Goal: Task Accomplishment & Management: Manage account settings

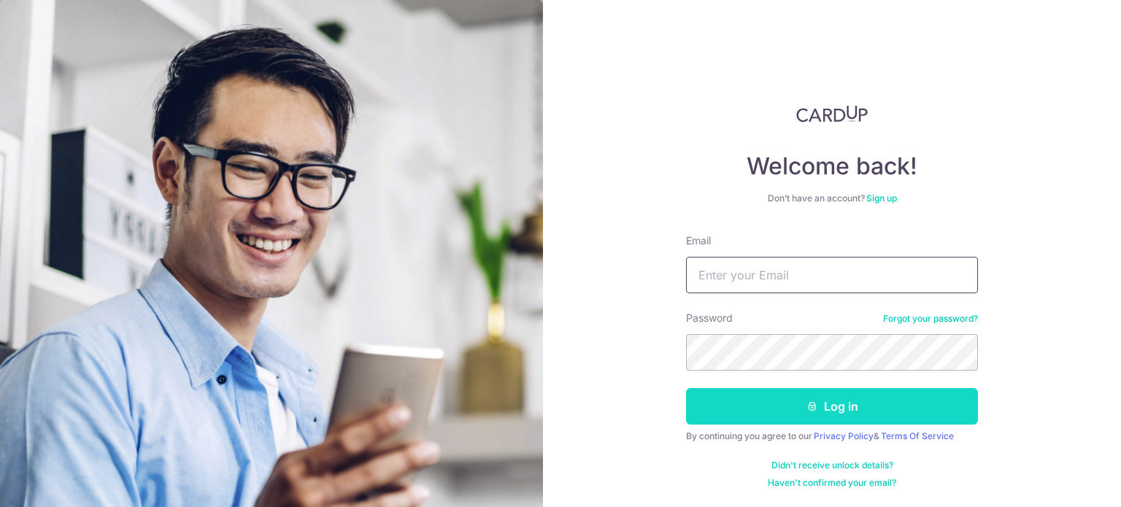
type input "[EMAIL_ADDRESS][DOMAIN_NAME]"
click at [836, 408] on button "Log in" at bounding box center [832, 406] width 292 height 36
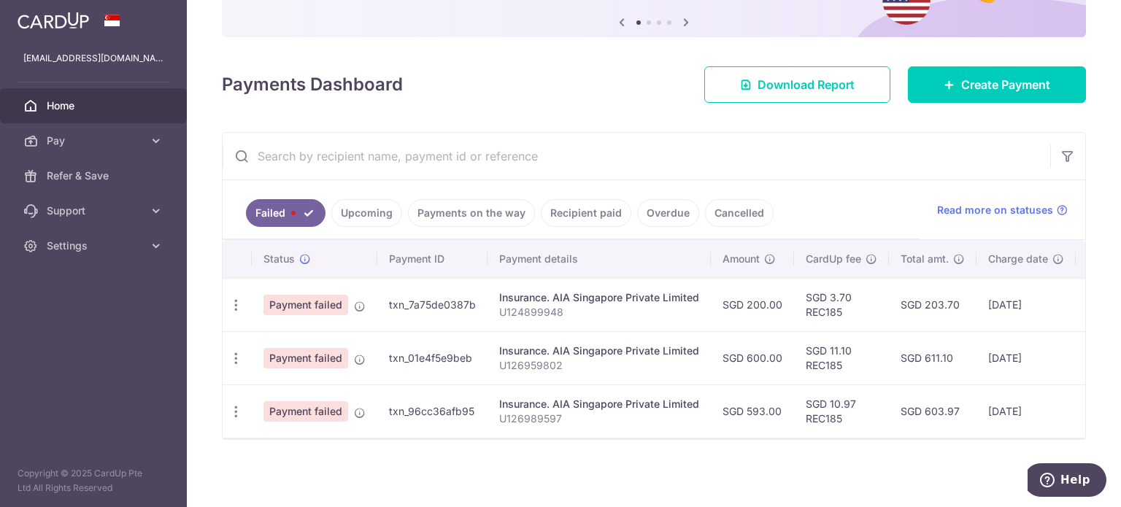
scroll to position [156, 0]
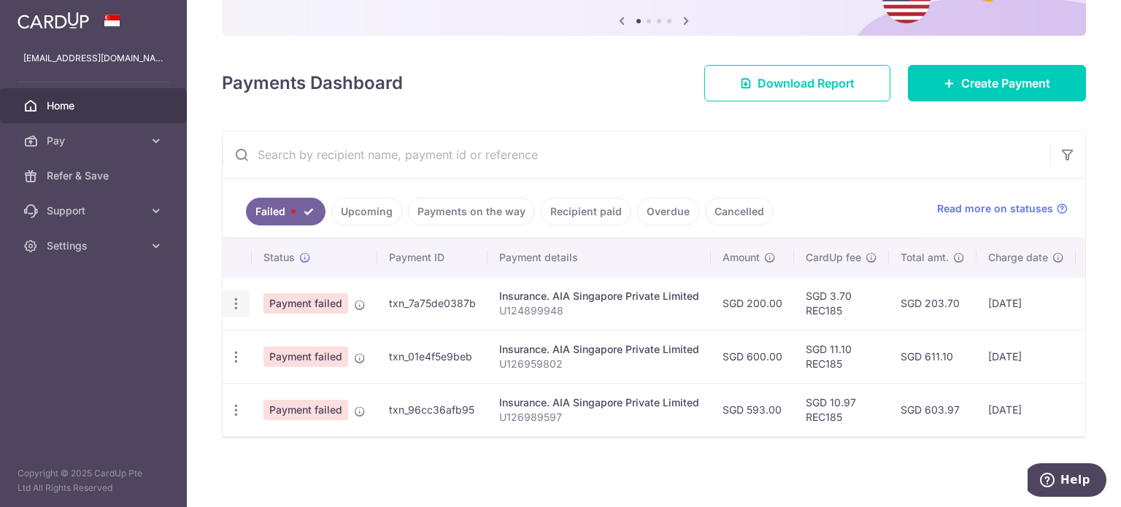
click at [227, 294] on div "Update payment" at bounding box center [236, 303] width 27 height 27
click at [236, 296] on icon "button" at bounding box center [235, 303] width 15 height 15
click at [319, 335] on span "Update payment" at bounding box center [313, 344] width 99 height 18
radio input "true"
type input "200.00"
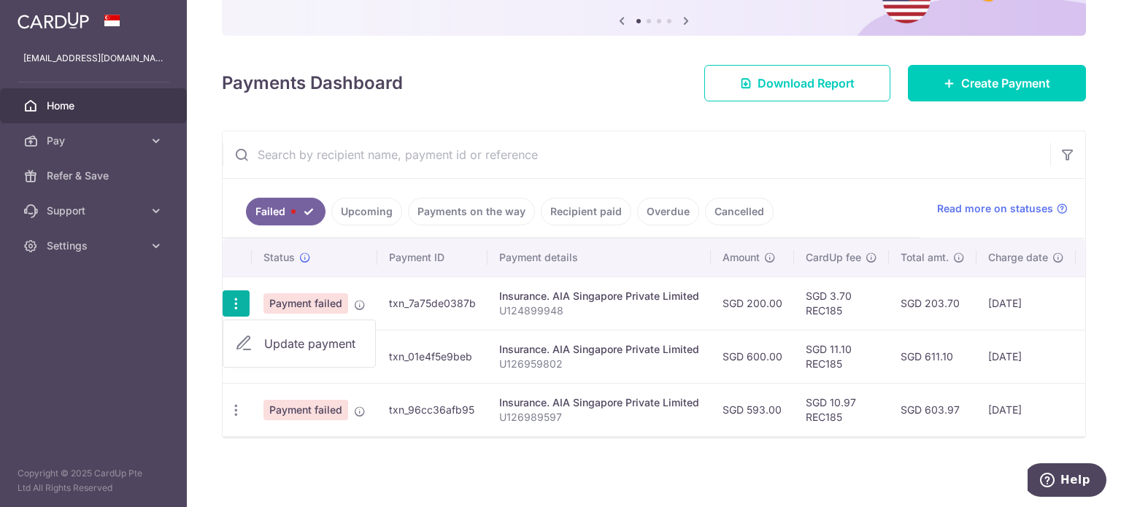
type input "U124899948"
type input "REC185"
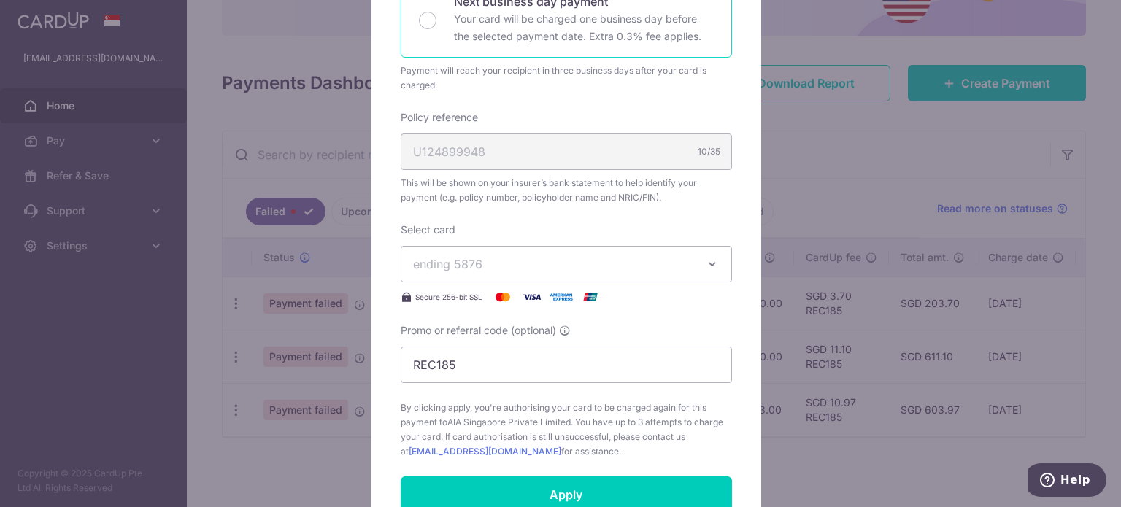
scroll to position [584, 0]
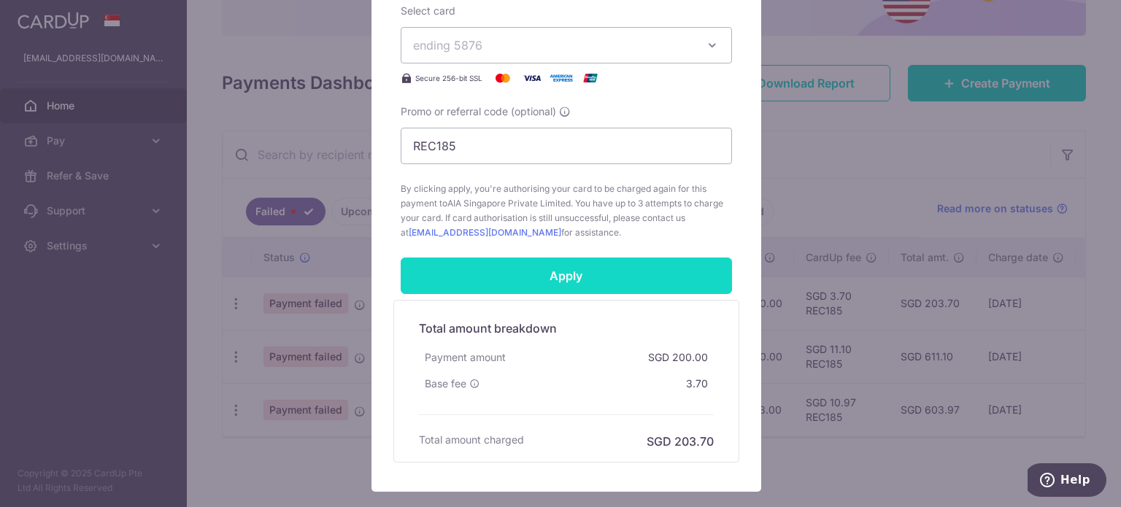
click at [563, 276] on input "Apply" at bounding box center [566, 276] width 331 height 36
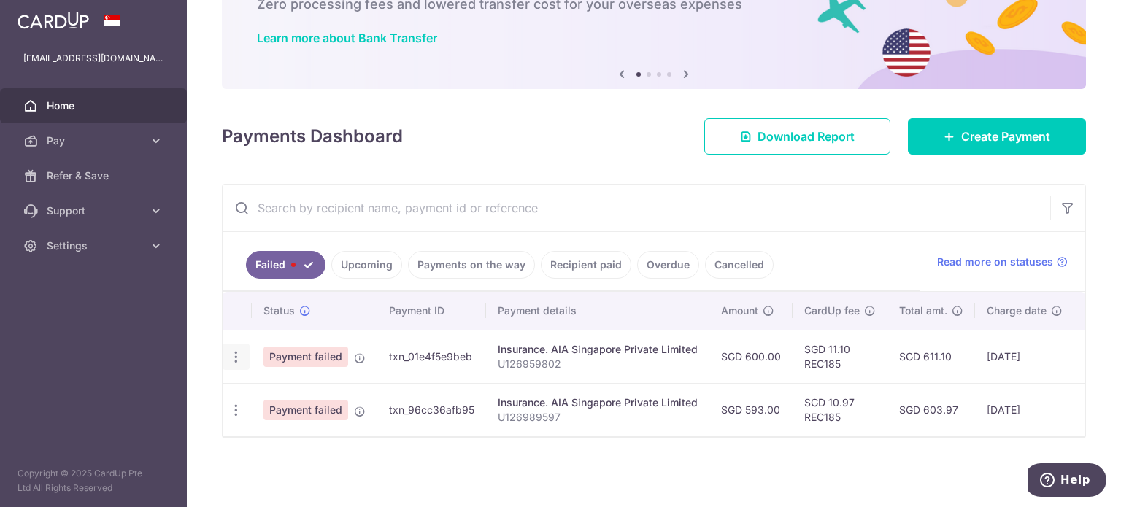
click at [239, 350] on icon "button" at bounding box center [235, 357] width 15 height 15
click at [301, 388] on span "Update payment" at bounding box center [313, 397] width 99 height 18
radio input "true"
type input "600.00"
type input "U126959802"
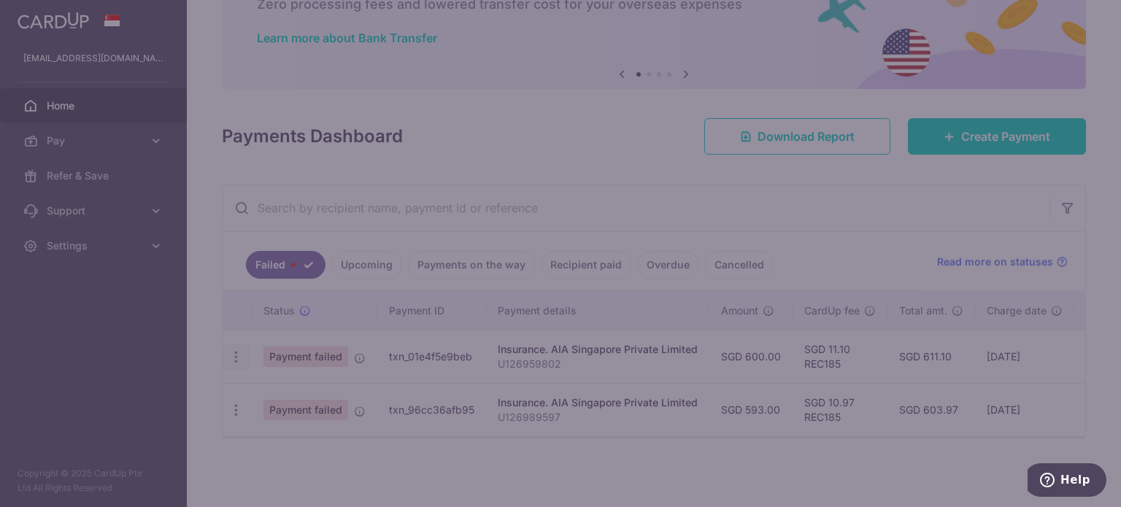
type input "REC185"
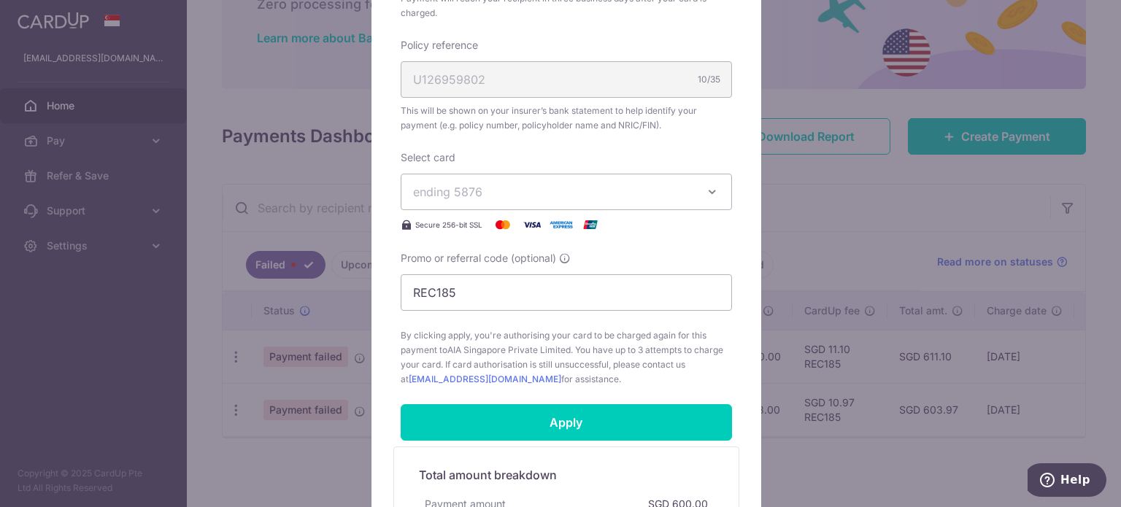
scroll to position [438, 0]
click at [538, 420] on input "Apply" at bounding box center [566, 422] width 331 height 36
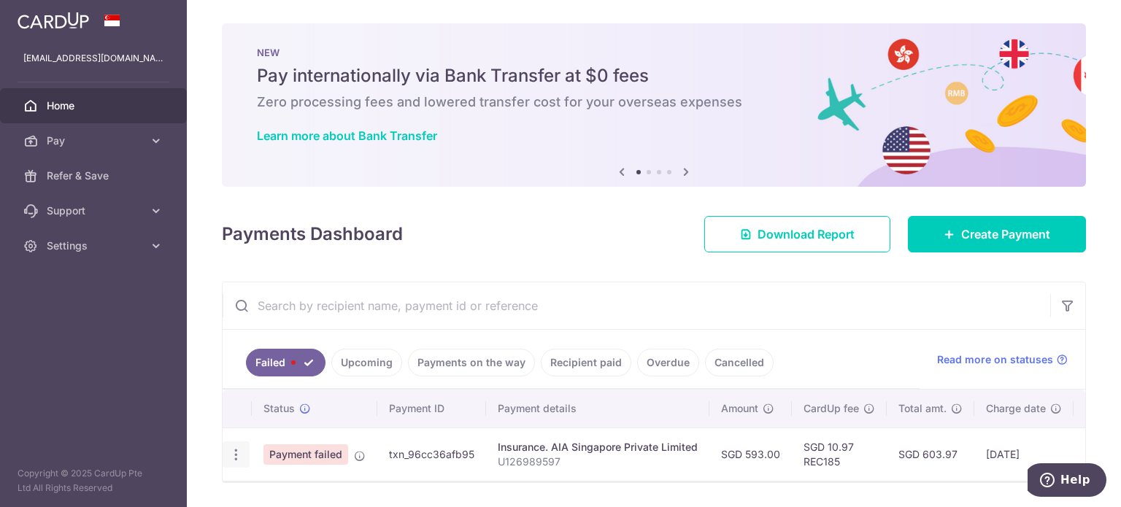
click at [234, 448] on icon "button" at bounding box center [235, 454] width 15 height 15
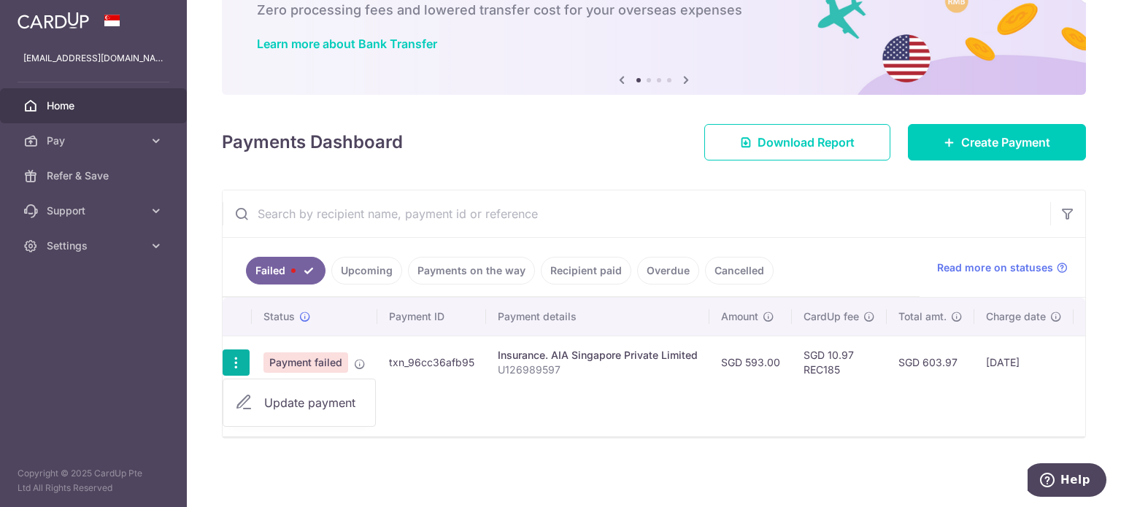
click at [323, 401] on span "Update payment" at bounding box center [313, 403] width 99 height 18
radio input "true"
type input "593.00"
type input "U126989597"
type input "REC185"
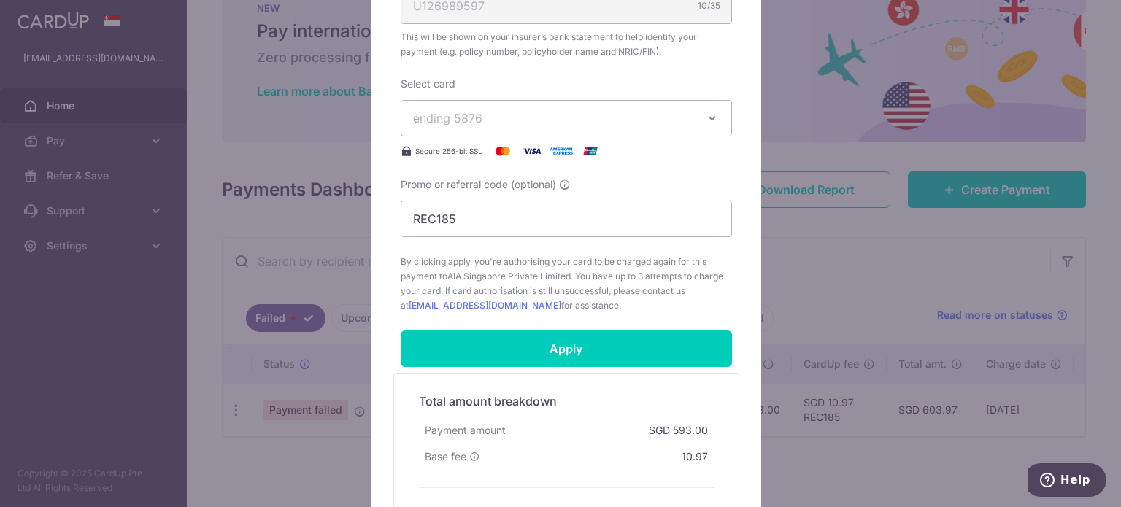
scroll to position [672, 0]
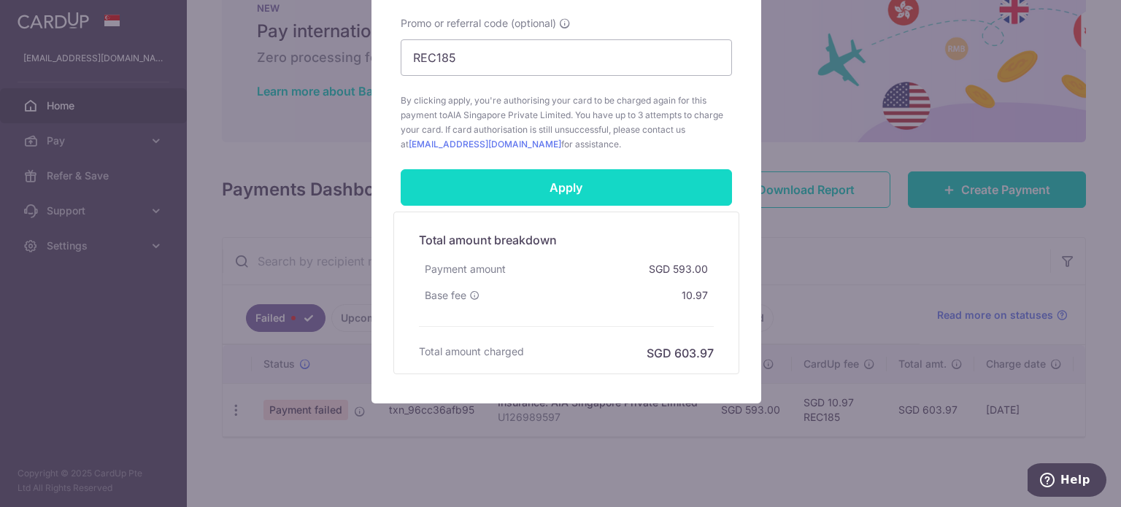
click at [564, 177] on input "Apply" at bounding box center [566, 187] width 331 height 36
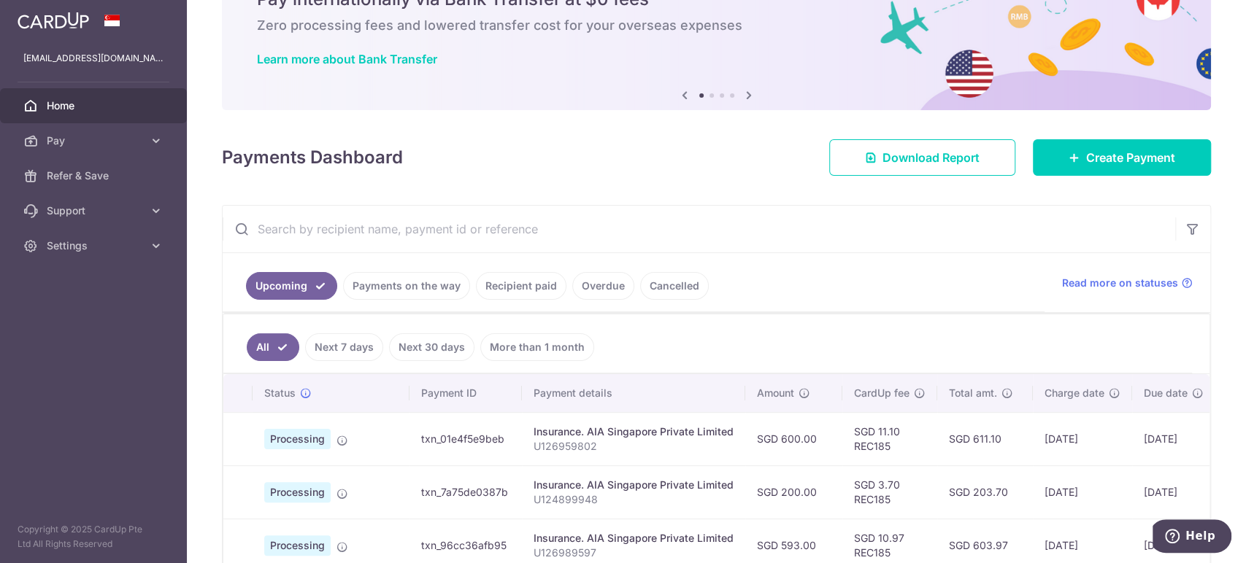
scroll to position [58, 0]
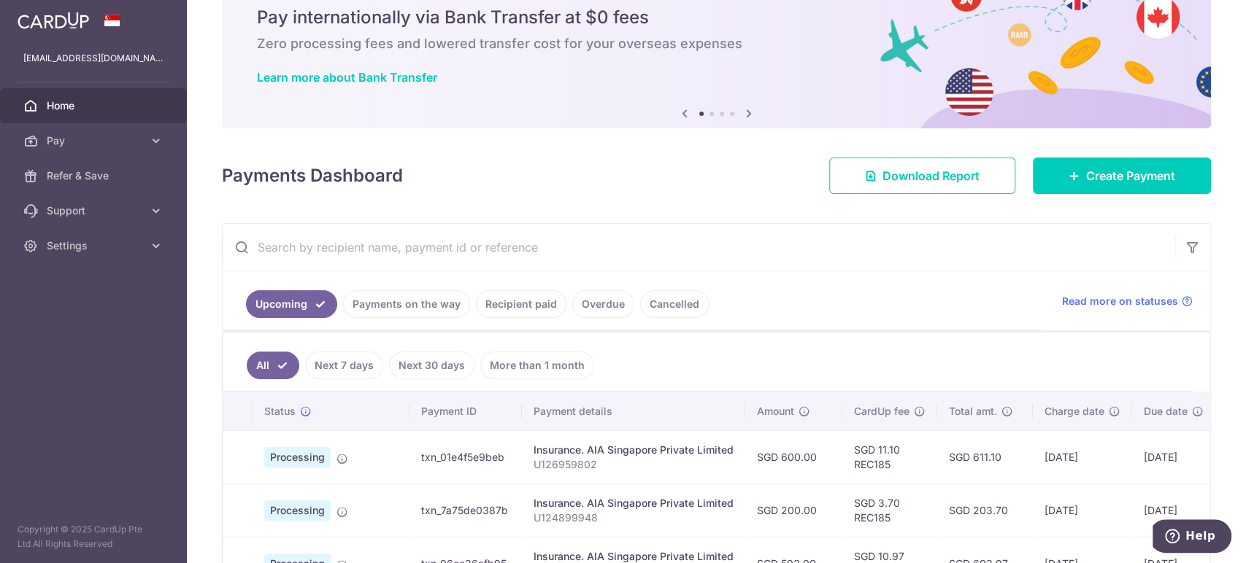
click at [472, 250] on input "text" at bounding box center [699, 247] width 952 height 47
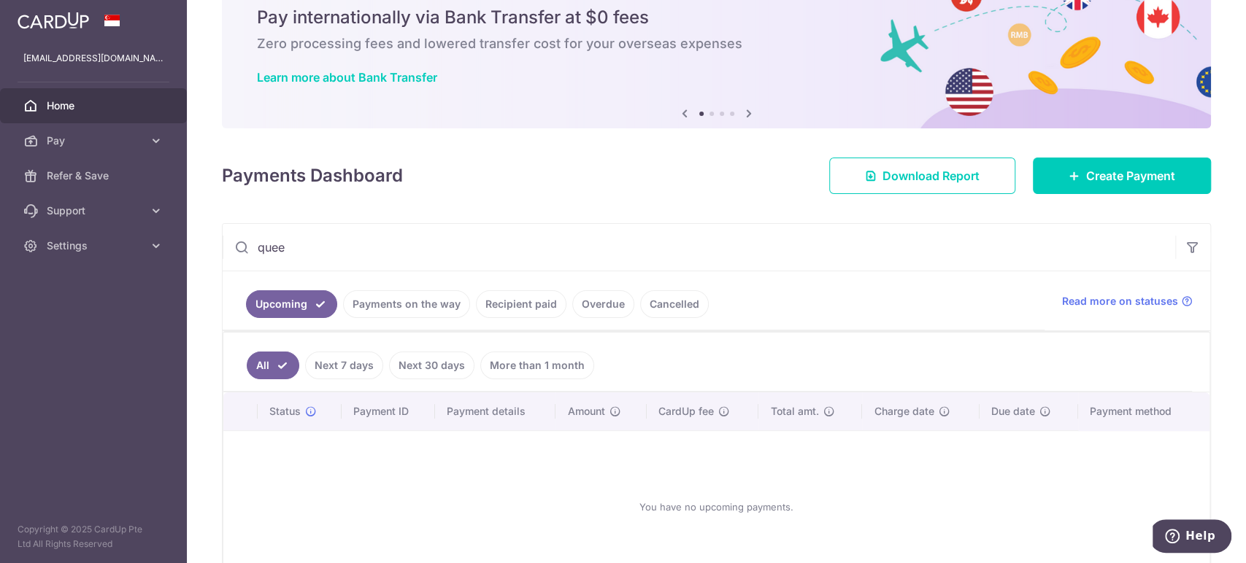
click at [525, 305] on link "Recipient paid" at bounding box center [521, 304] width 90 height 28
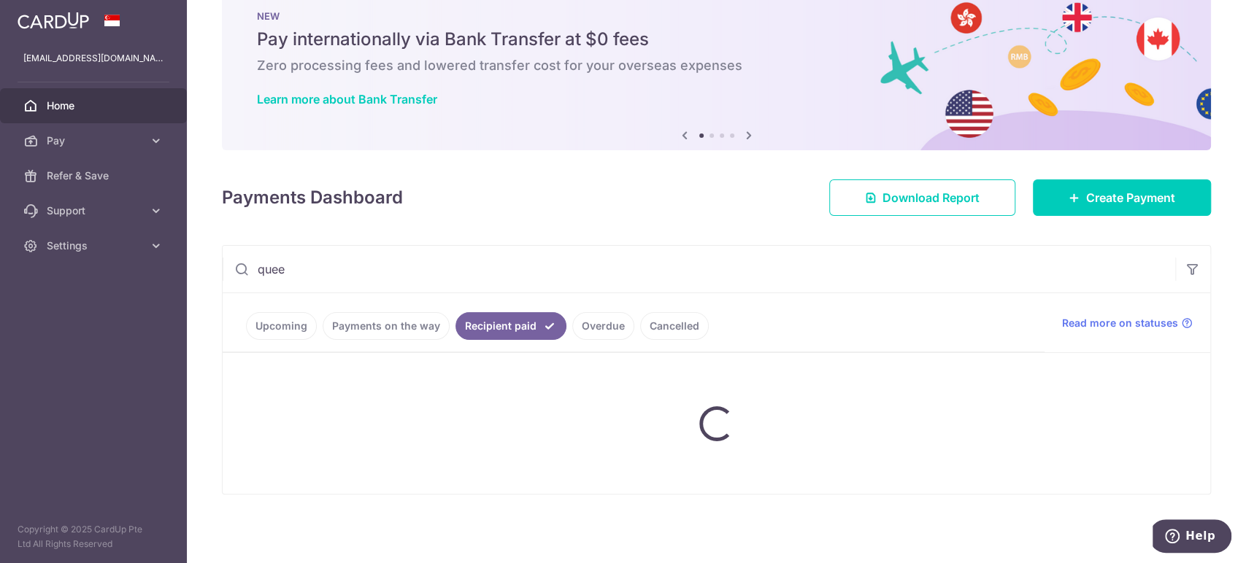
scroll to position [58, 0]
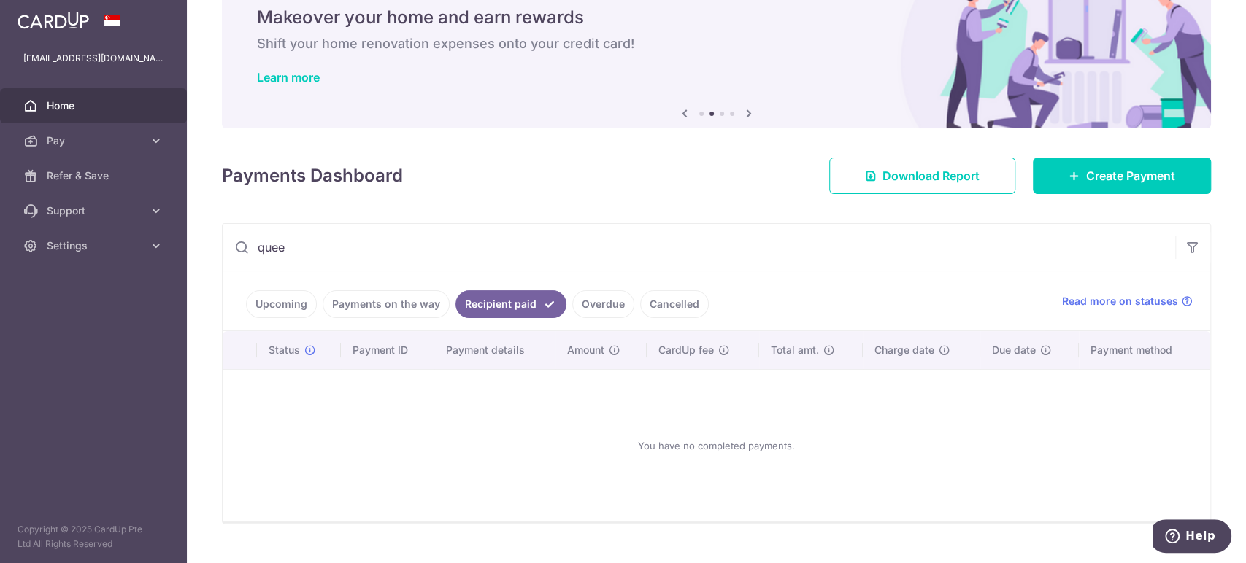
drag, startPoint x: 309, startPoint y: 250, endPoint x: 213, endPoint y: 244, distance: 96.5
click at [213, 244] on div "× Pause Schedule Pause all future payments in this series Pause just this one p…" at bounding box center [716, 281] width 1059 height 563
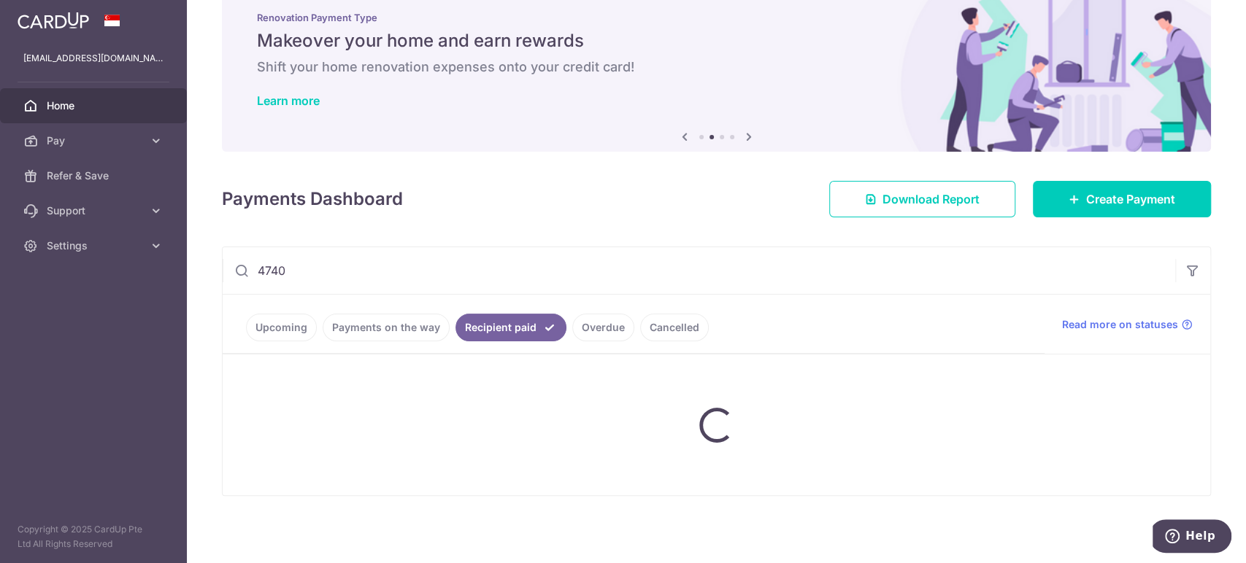
type input "4740"
click at [492, 206] on div "Payments Dashboard Download Report Create Payment" at bounding box center [716, 196] width 989 height 42
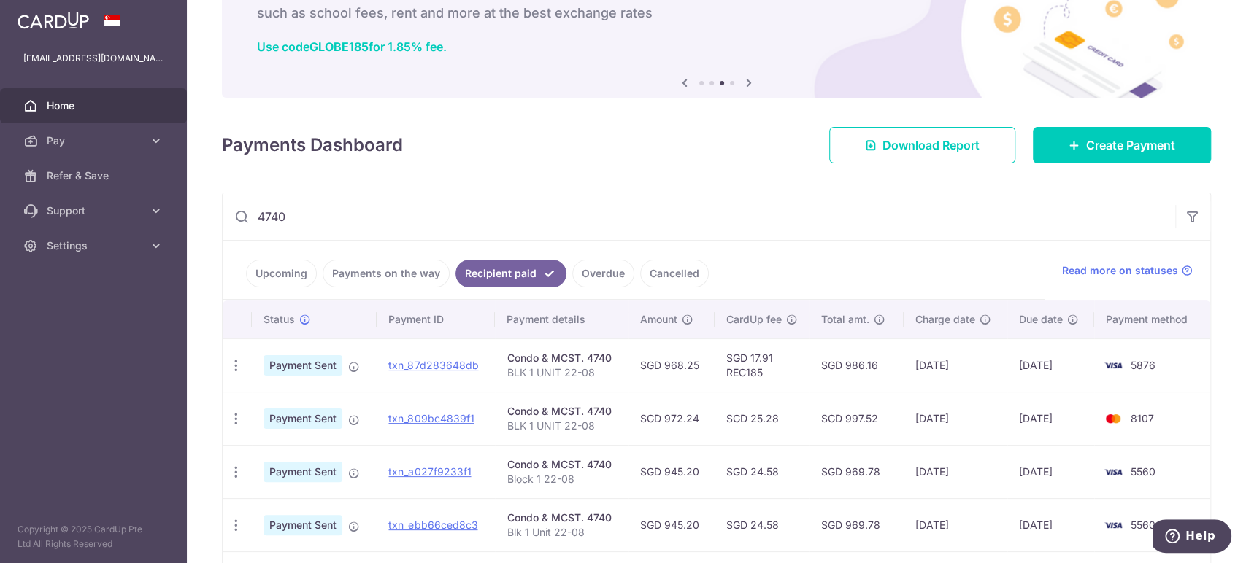
scroll to position [117, 0]
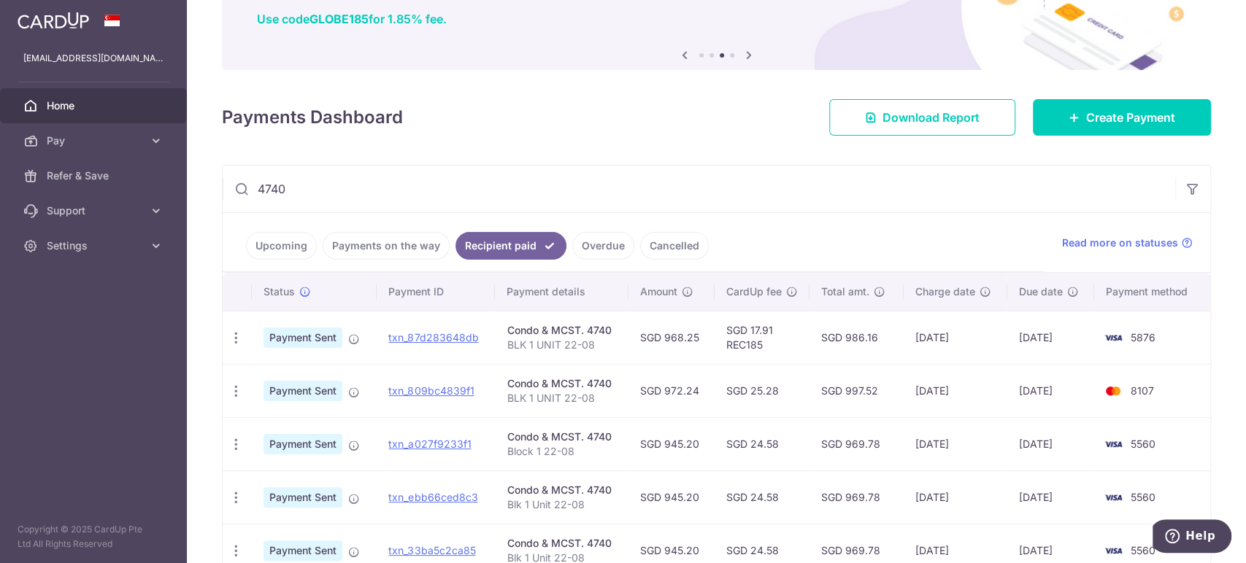
click at [745, 344] on td "SGD 17.91 REC185" at bounding box center [761, 337] width 95 height 53
copy td "REC185"
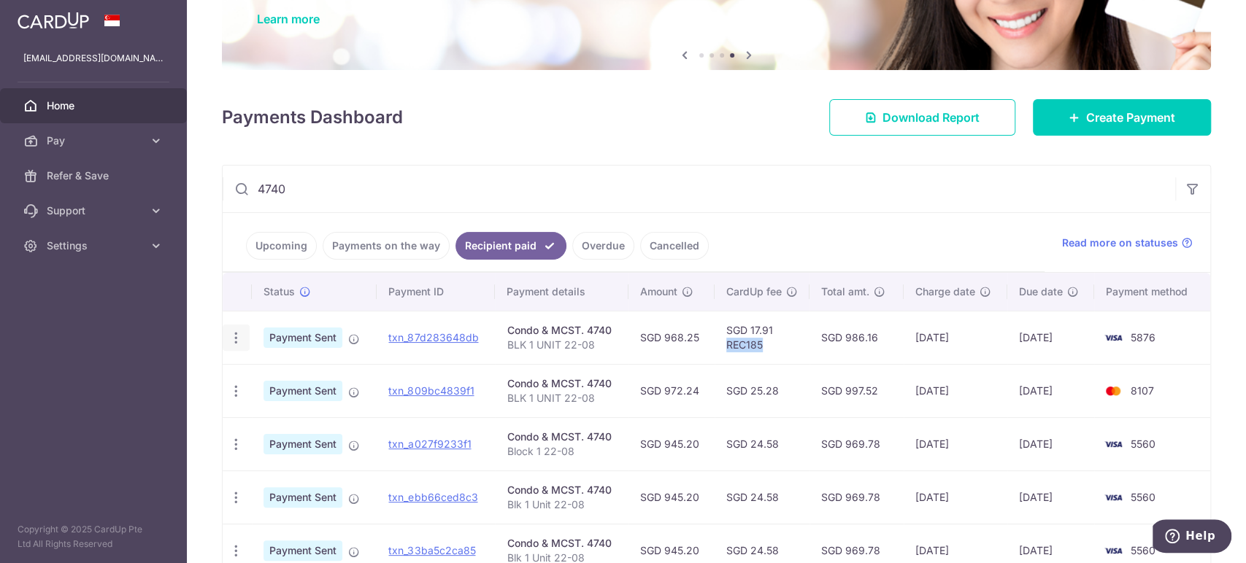
click at [235, 334] on icon "button" at bounding box center [235, 338] width 15 height 15
click at [916, 242] on ul "Upcoming Payments on the way Recipient paid Overdue Cancelled" at bounding box center [634, 242] width 822 height 59
click at [1112, 121] on span "Create Payment" at bounding box center [1130, 118] width 89 height 18
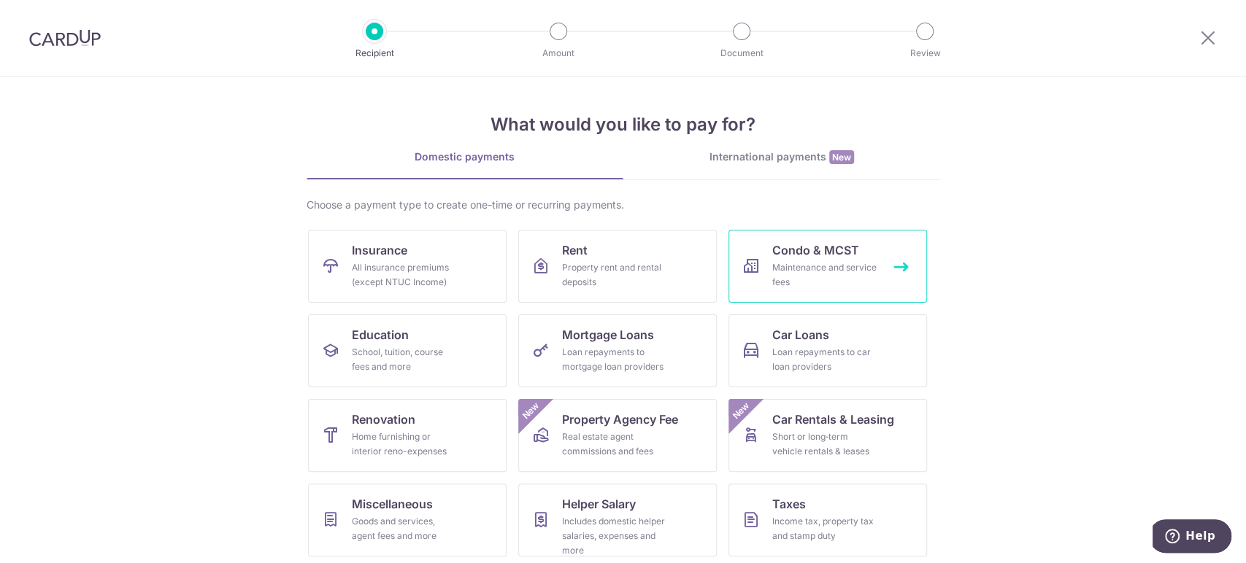
click at [800, 271] on div "Maintenance and service fees" at bounding box center [824, 275] width 105 height 29
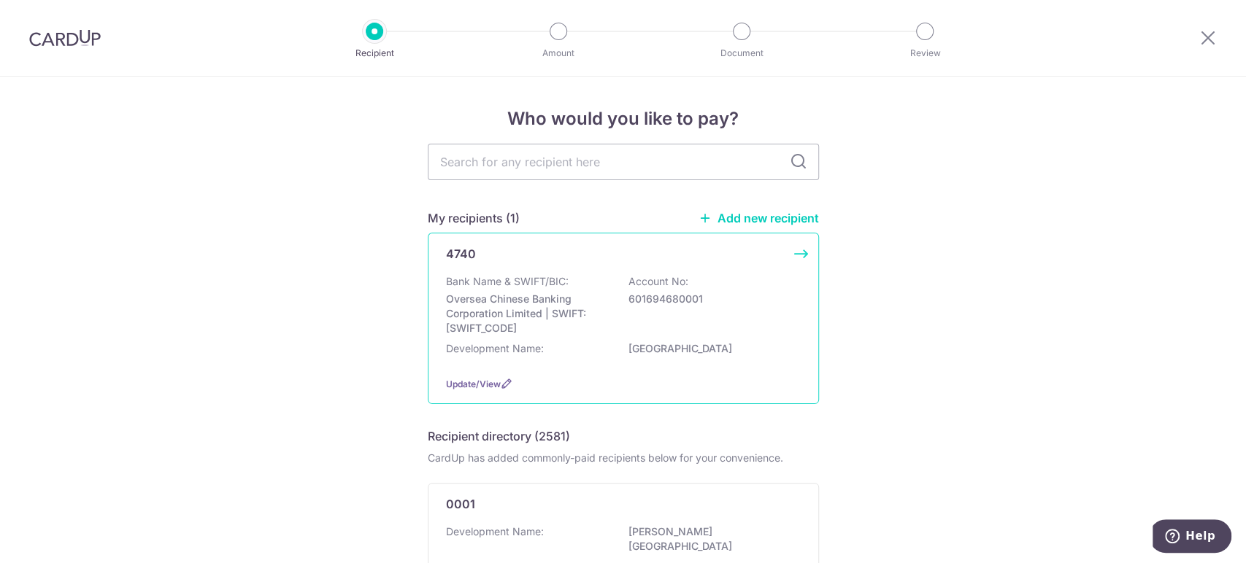
click at [666, 315] on div "Bank Name & SWIFT/BIC: Oversea Chinese Banking Corporation Limited | SWIFT: OCB…" at bounding box center [623, 304] width 355 height 61
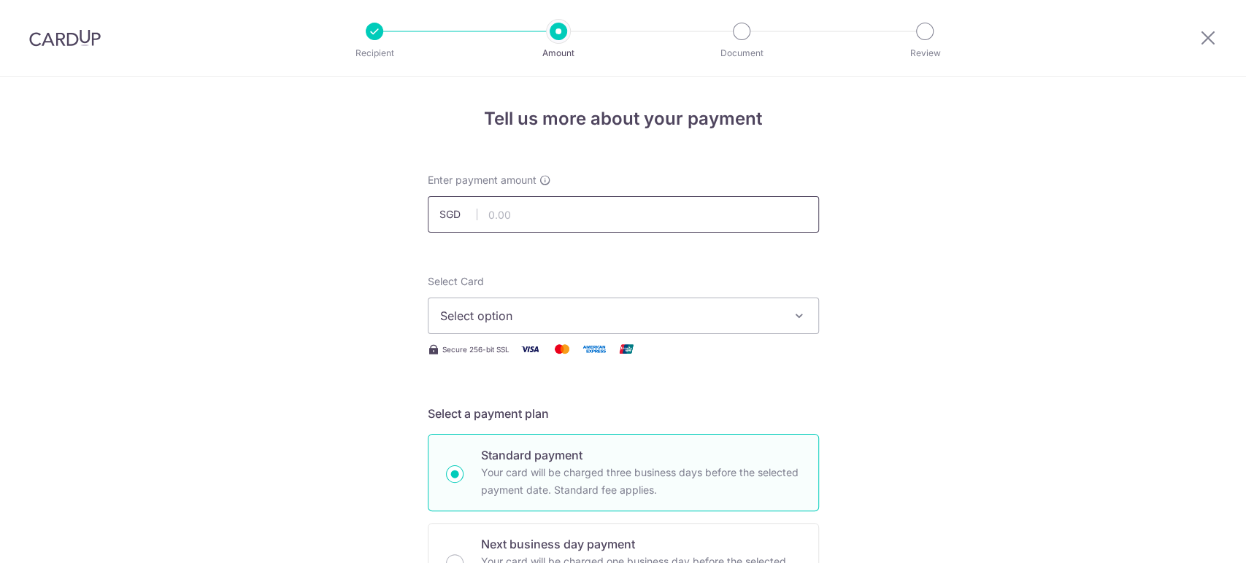
click at [508, 212] on input "text" at bounding box center [623, 214] width 391 height 36
click button "Add Card" at bounding box center [0, 0] width 0 height 0
type input "968.25"
click at [619, 310] on span "Select option" at bounding box center [610, 316] width 340 height 18
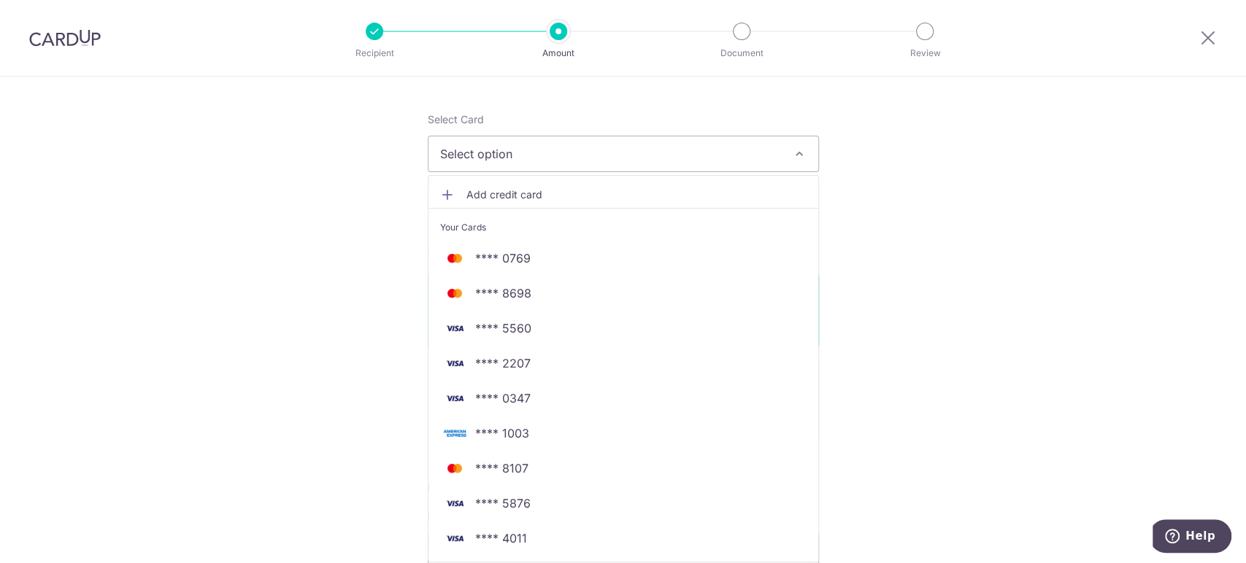
scroll to position [243, 0]
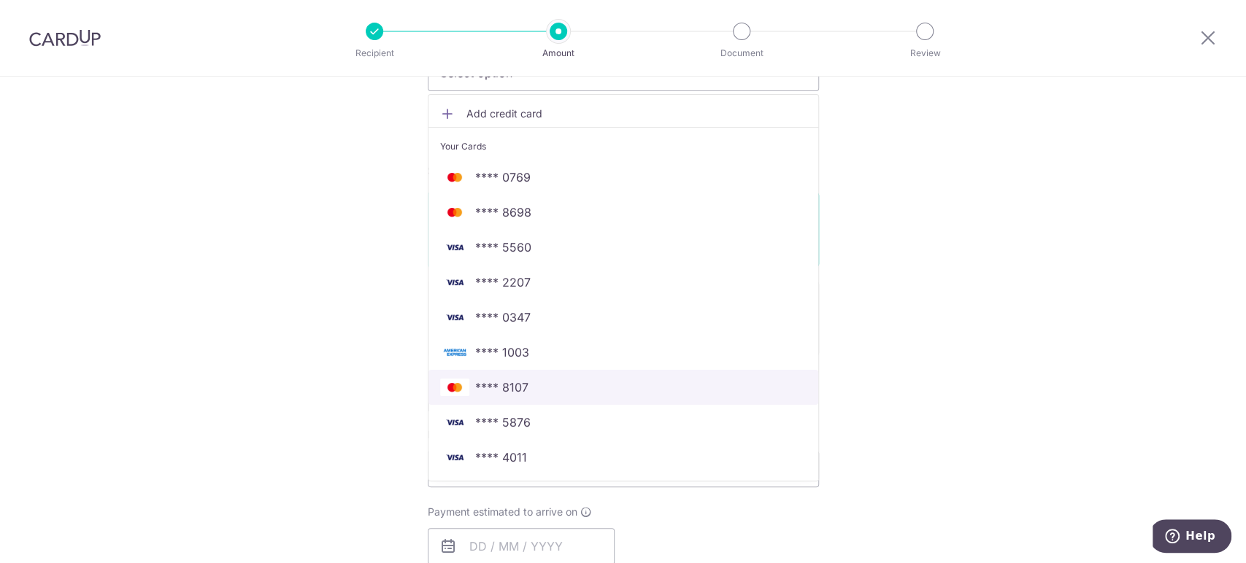
click at [553, 385] on span "**** 8107" at bounding box center [623, 388] width 366 height 18
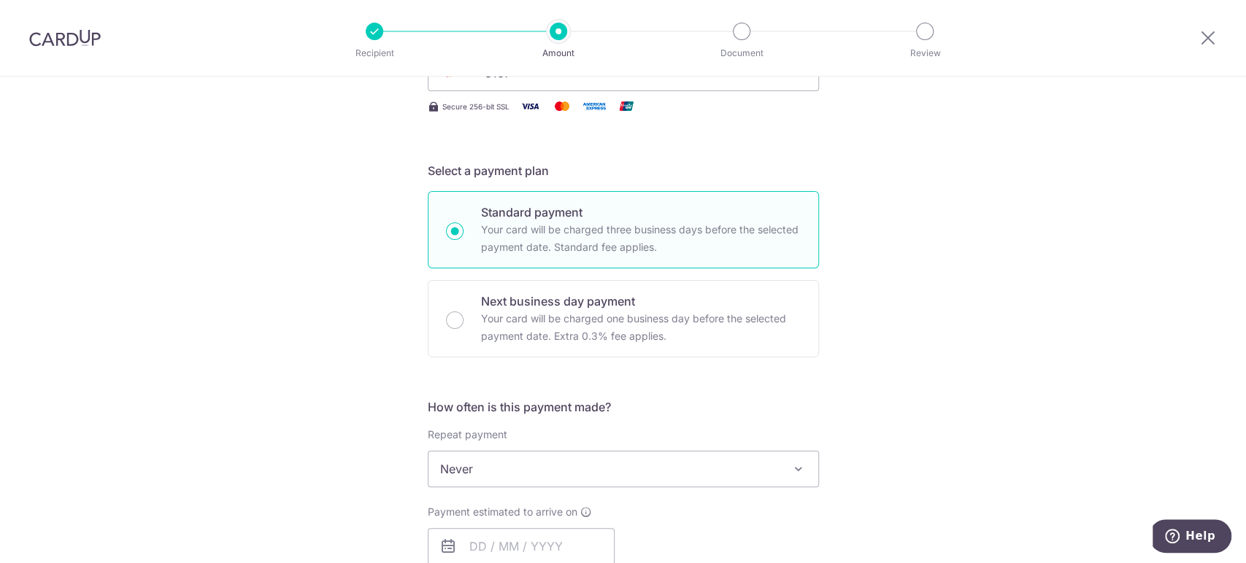
click at [972, 281] on div "Tell us more about your payment Enter payment amount SGD 968.25 968.25 Select C…" at bounding box center [623, 494] width 1246 height 1320
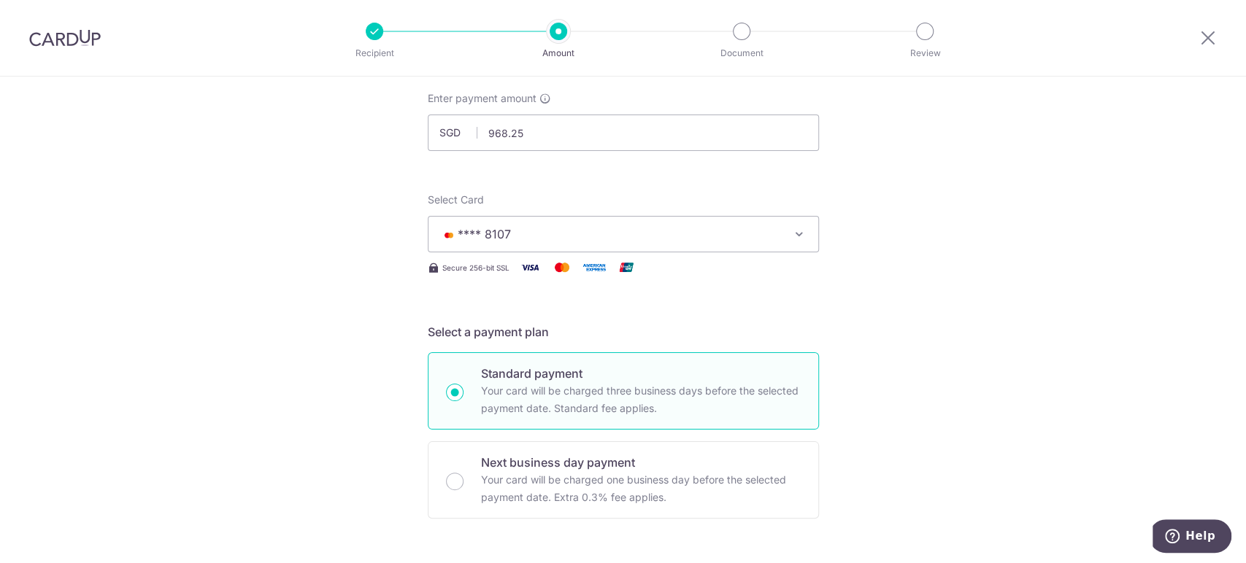
scroll to position [81, 0]
click at [589, 219] on button "**** 8107" at bounding box center [623, 235] width 391 height 36
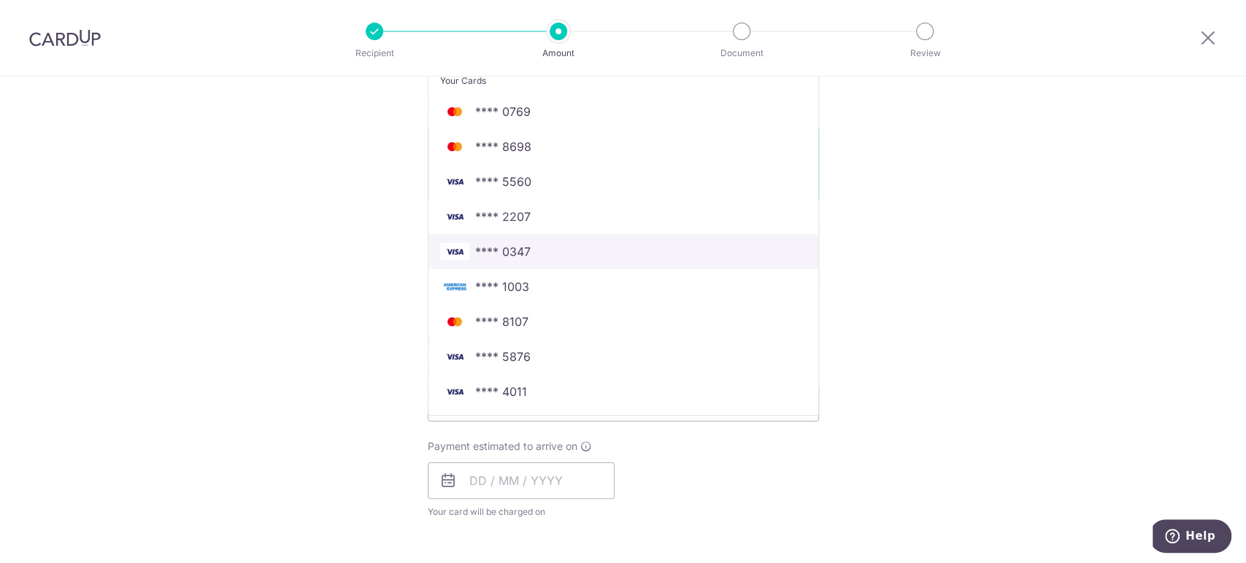
scroll to position [324, 0]
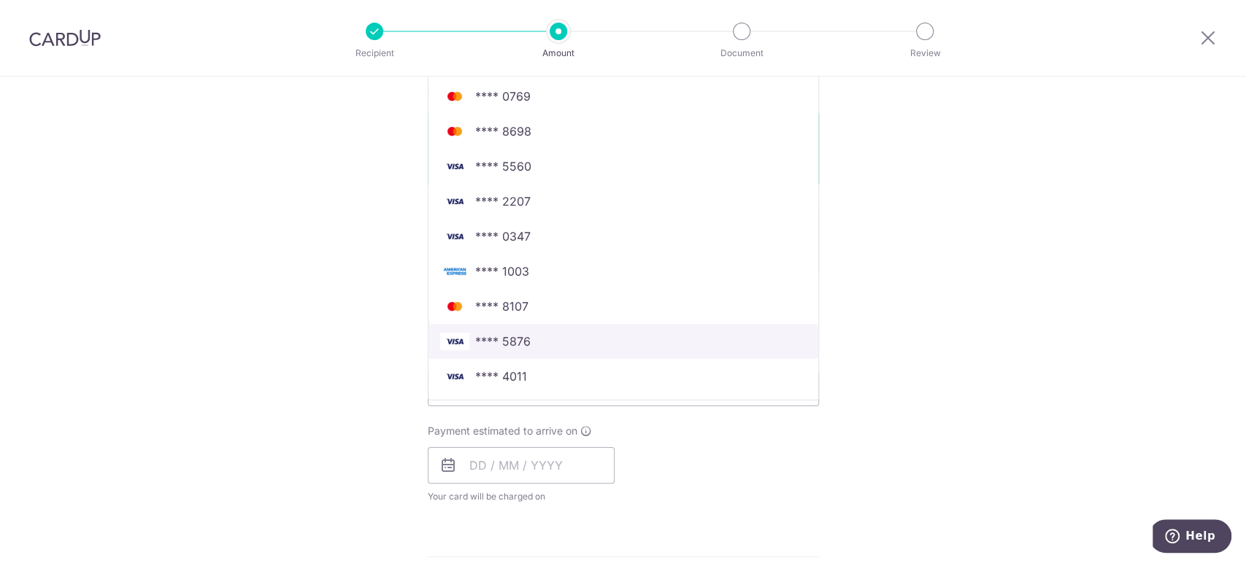
click at [544, 343] on span "**** 5876" at bounding box center [623, 342] width 366 height 18
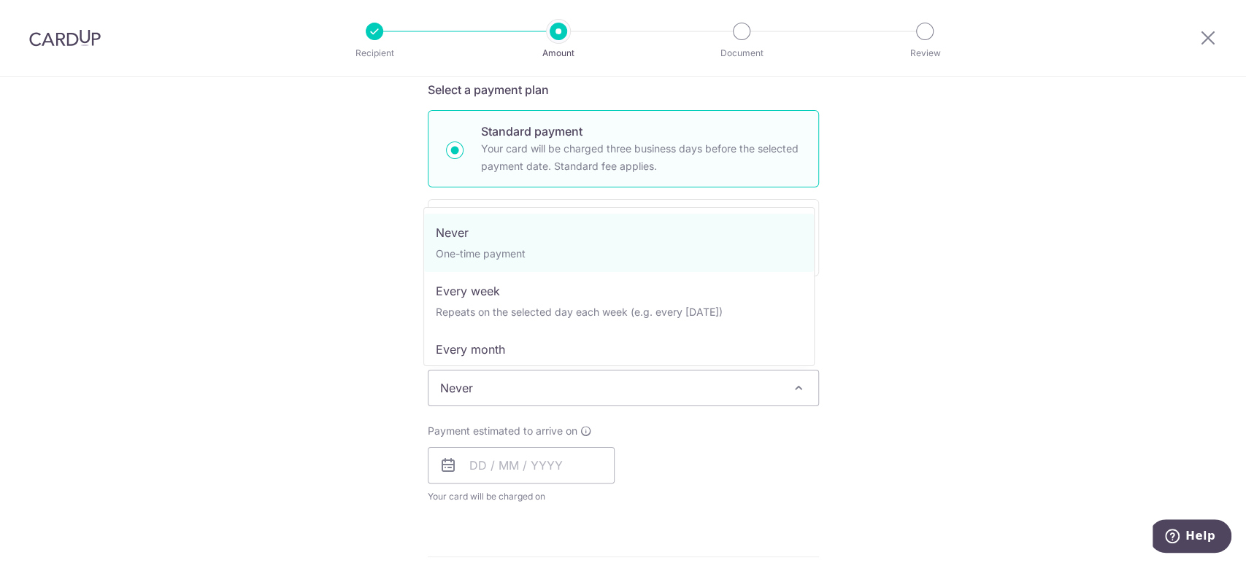
click at [544, 382] on span "Never" at bounding box center [623, 388] width 390 height 35
select select "3"
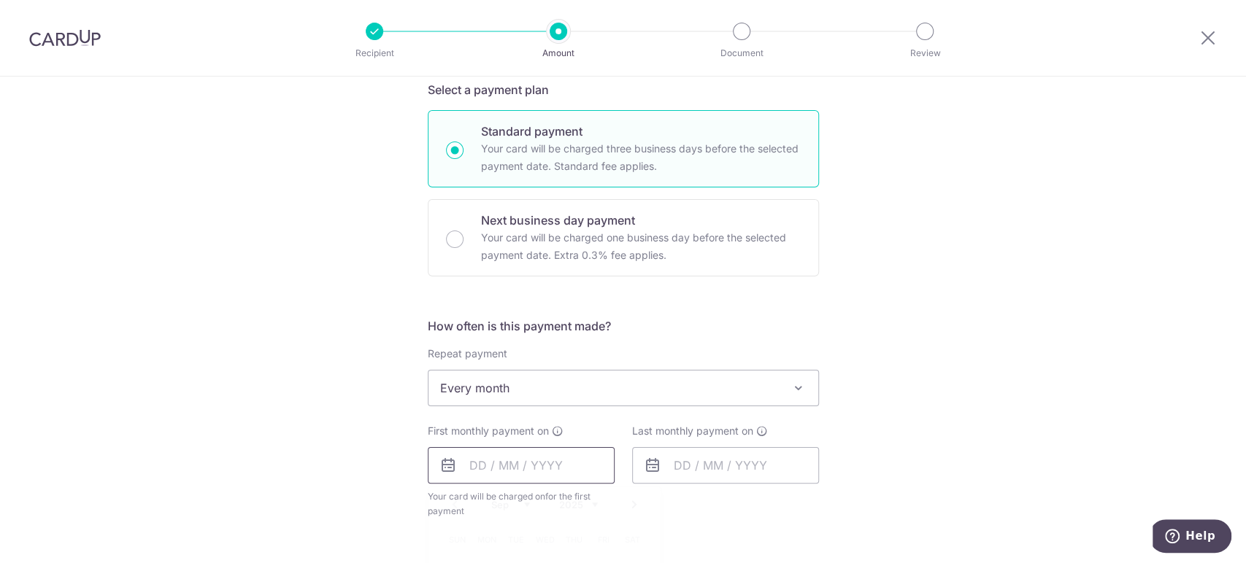
click at [555, 477] on input "text" at bounding box center [521, 465] width 187 height 36
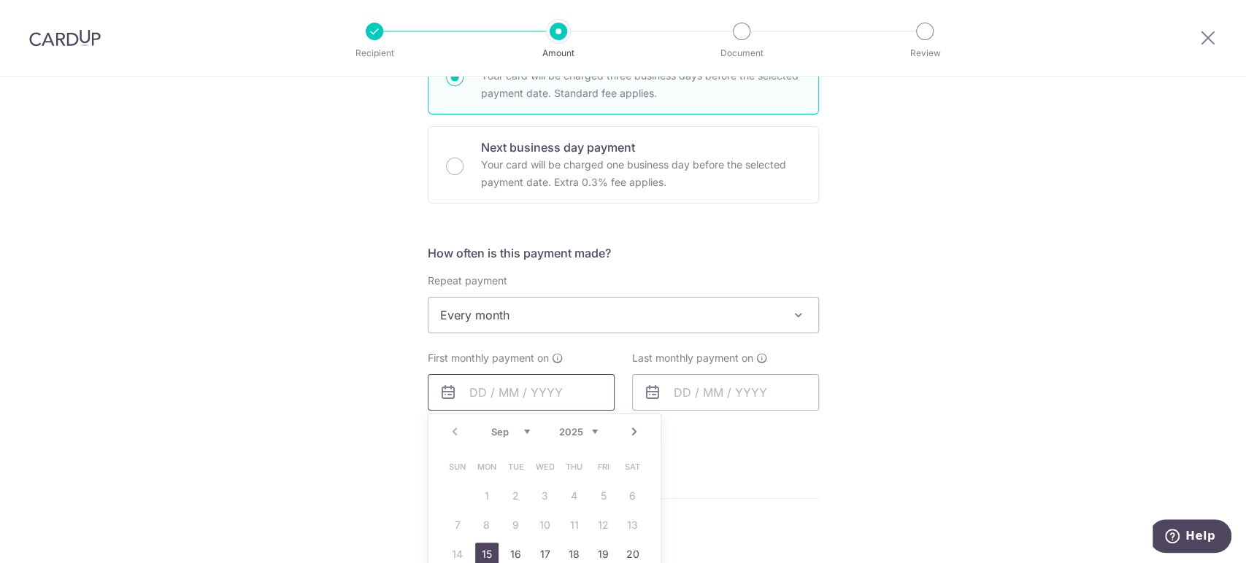
scroll to position [486, 0]
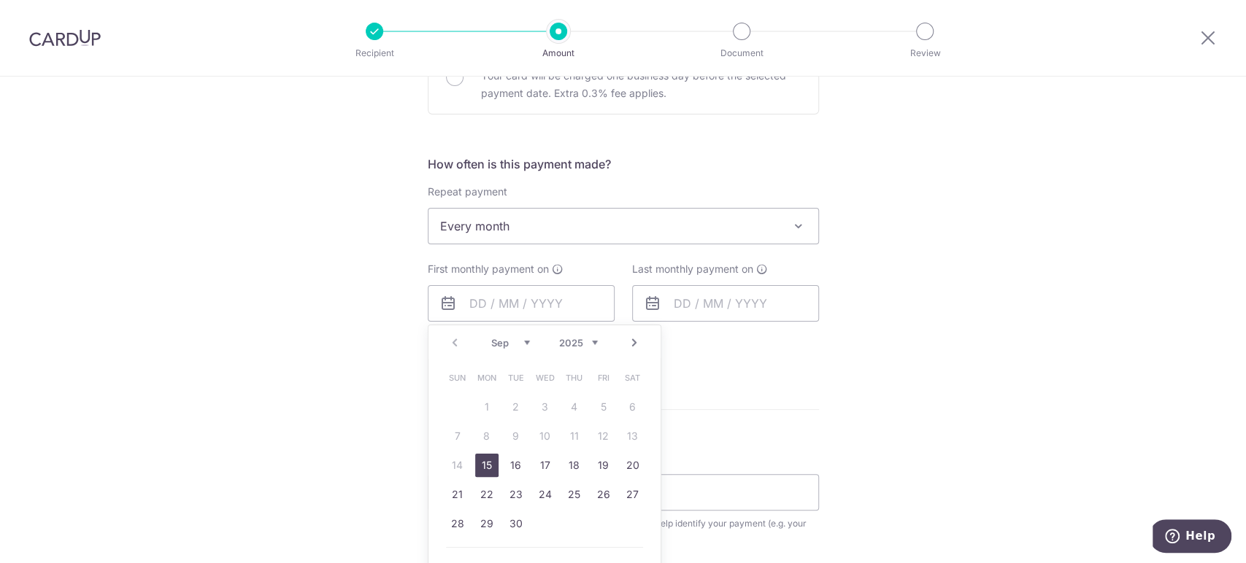
click at [475, 465] on link "15" at bounding box center [486, 465] width 23 height 23
type input "[DATE]"
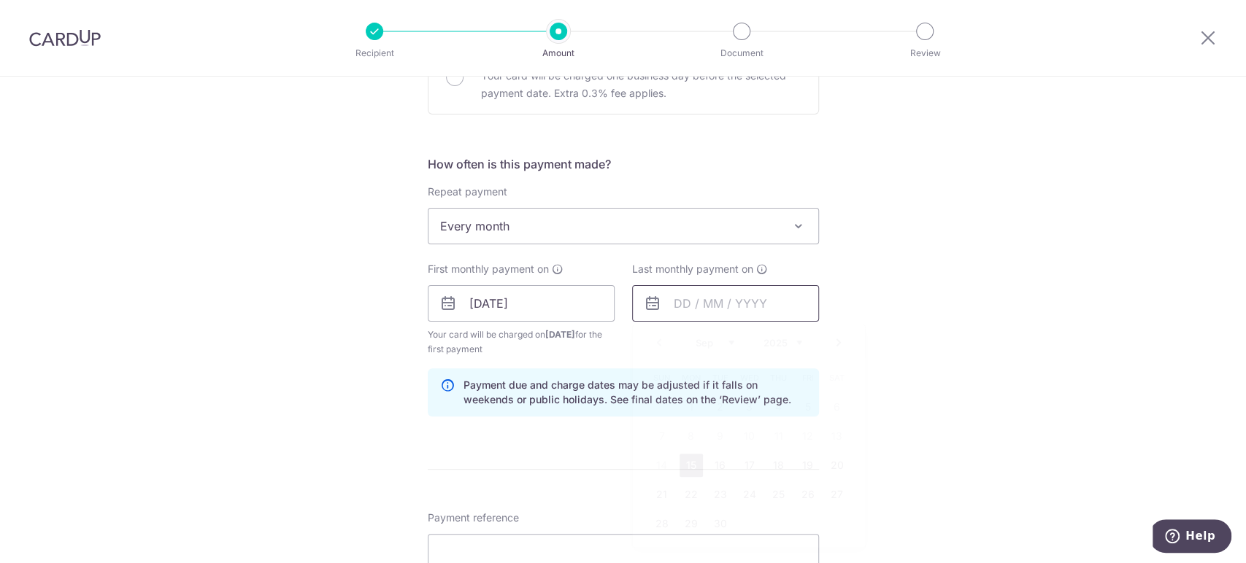
click at [680, 301] on input "text" at bounding box center [725, 303] width 187 height 36
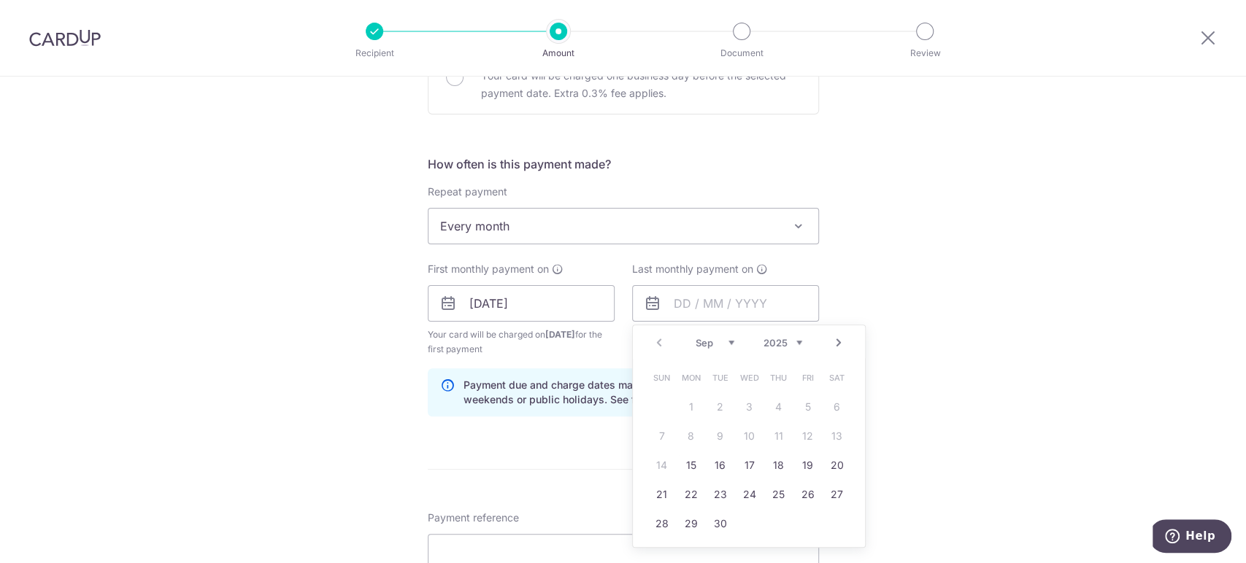
click at [836, 339] on link "Next" at bounding box center [839, 343] width 18 height 18
click at [744, 463] on link "15" at bounding box center [749, 465] width 23 height 23
type input "[DATE]"
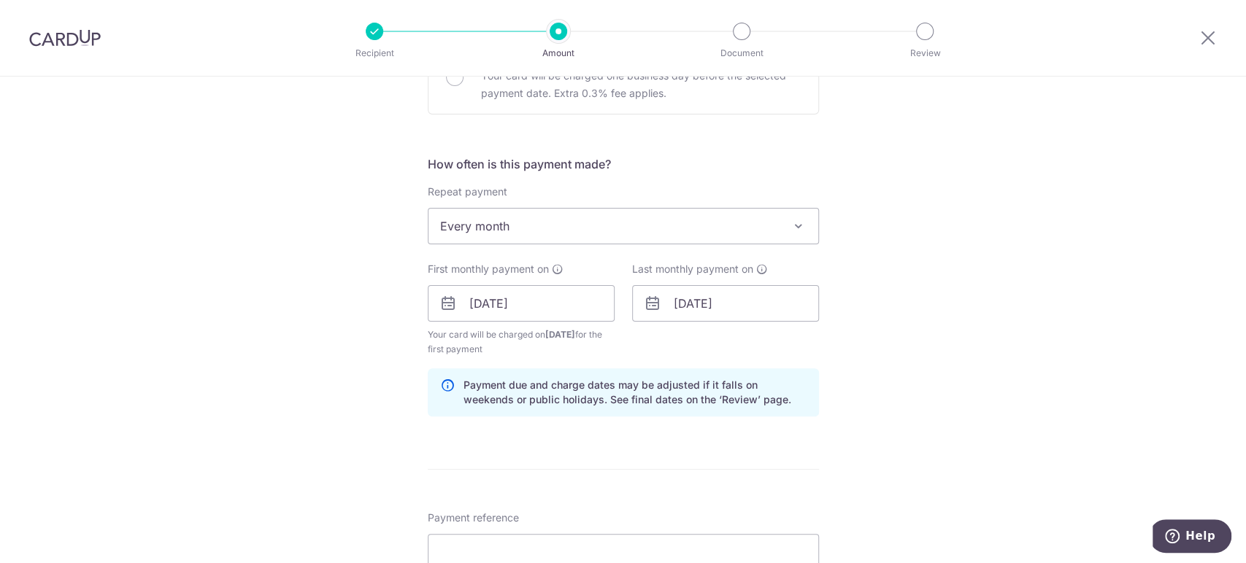
click at [978, 325] on div "Tell us more about your payment Enter payment amount SGD 968.25 968.25 Select C…" at bounding box center [623, 288] width 1246 height 1395
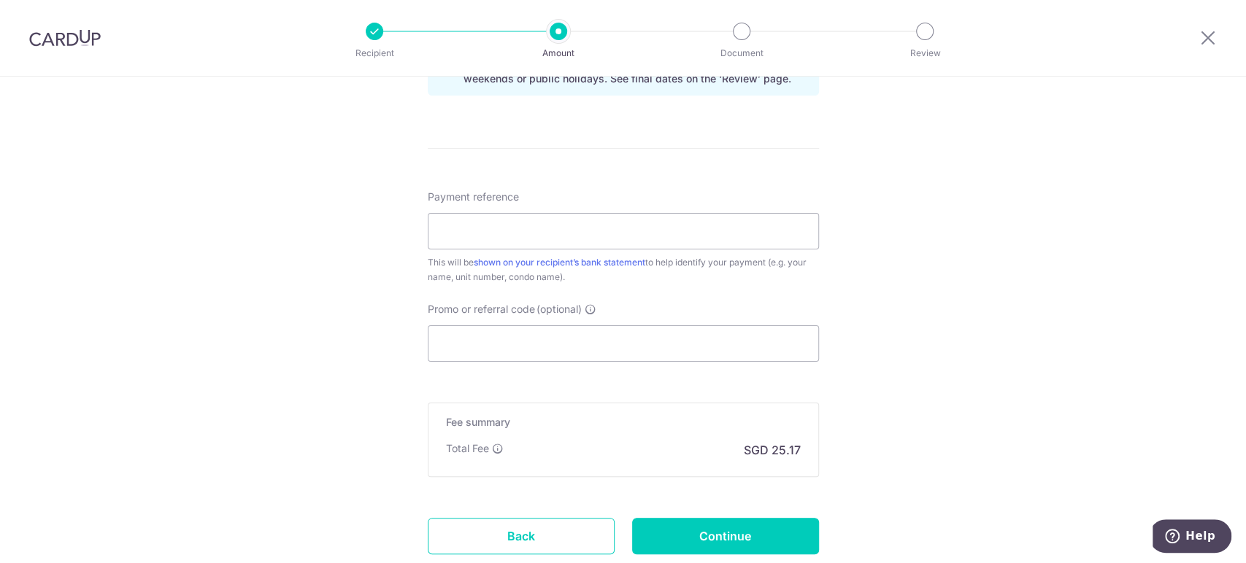
scroll to position [811, 0]
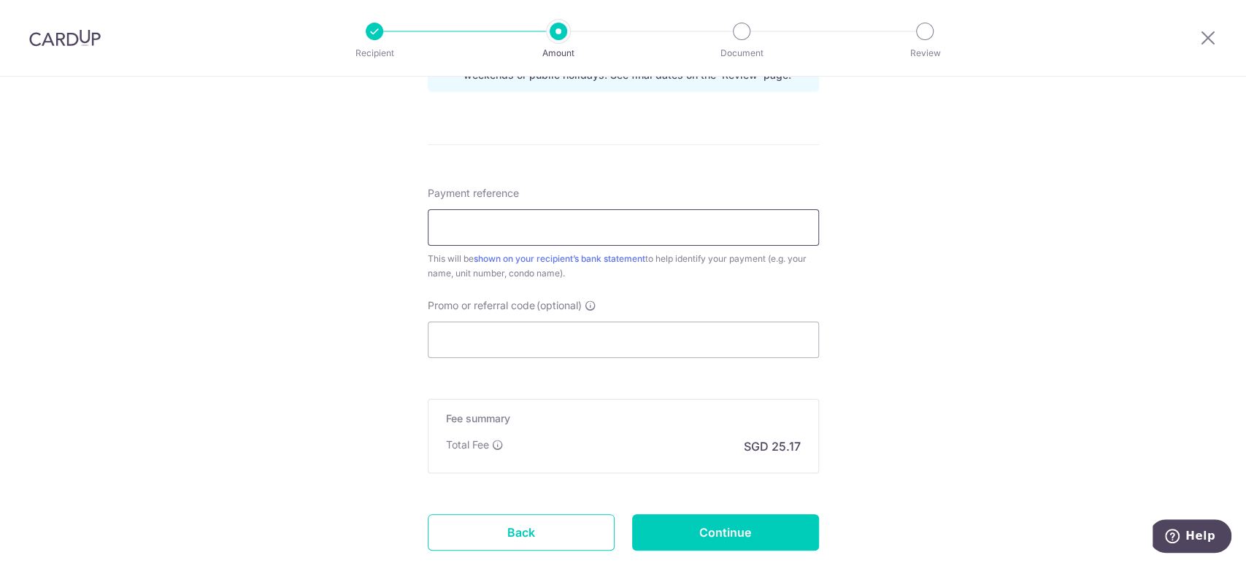
click at [447, 235] on input "Payment reference" at bounding box center [623, 227] width 391 height 36
click at [662, 346] on input "Promo or referral code (optional)" at bounding box center [623, 340] width 391 height 36
paste input "REC185"
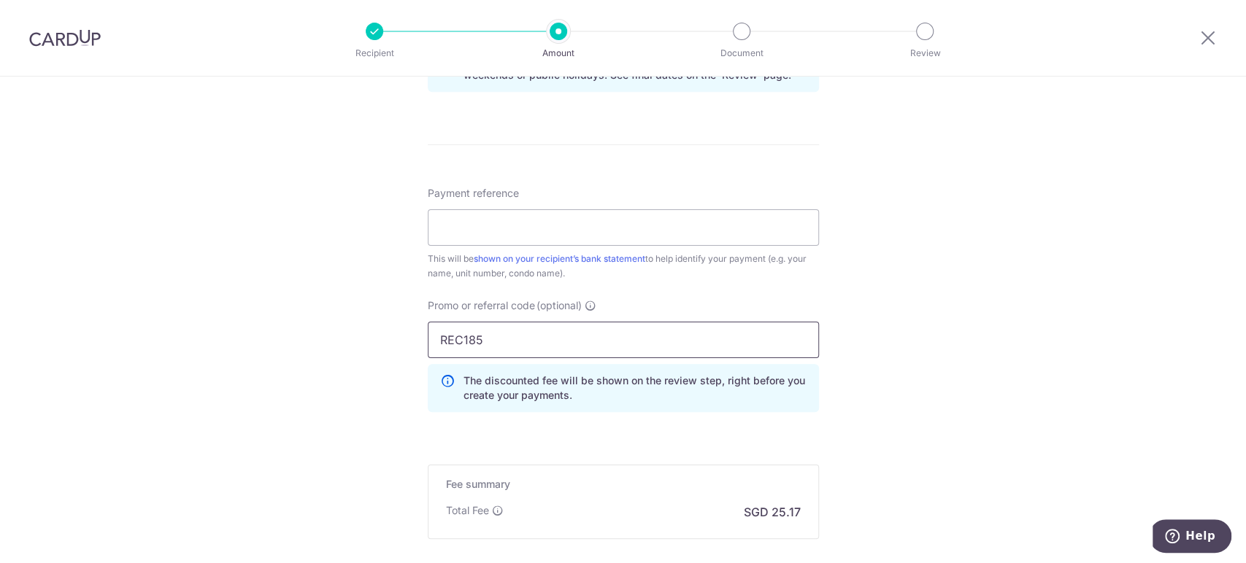
type input "REC185"
click at [599, 226] on input "Payment reference" at bounding box center [623, 227] width 391 height 36
type input "BLK 1 UNIT 22-08"
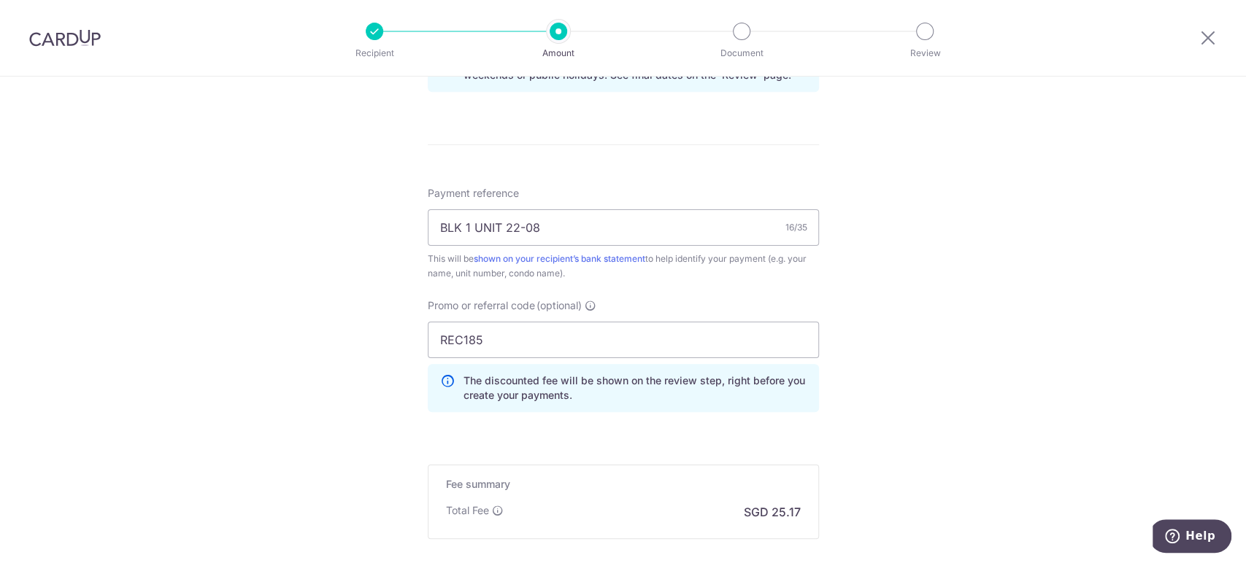
scroll to position [971, 0]
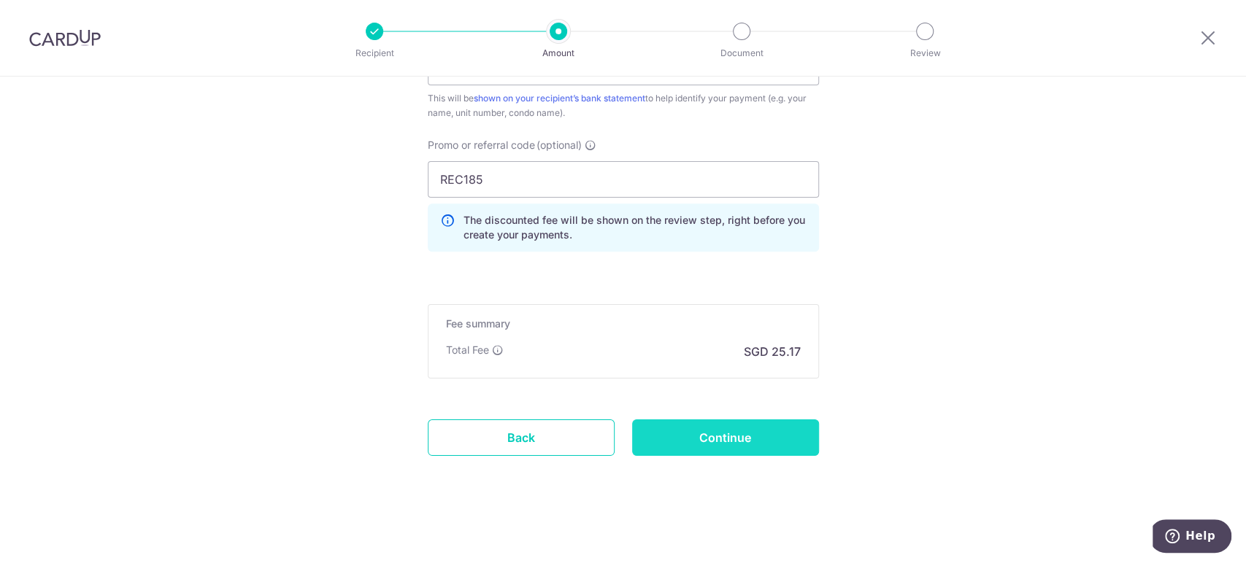
click at [764, 442] on input "Continue" at bounding box center [725, 438] width 187 height 36
type input "Create Schedule"
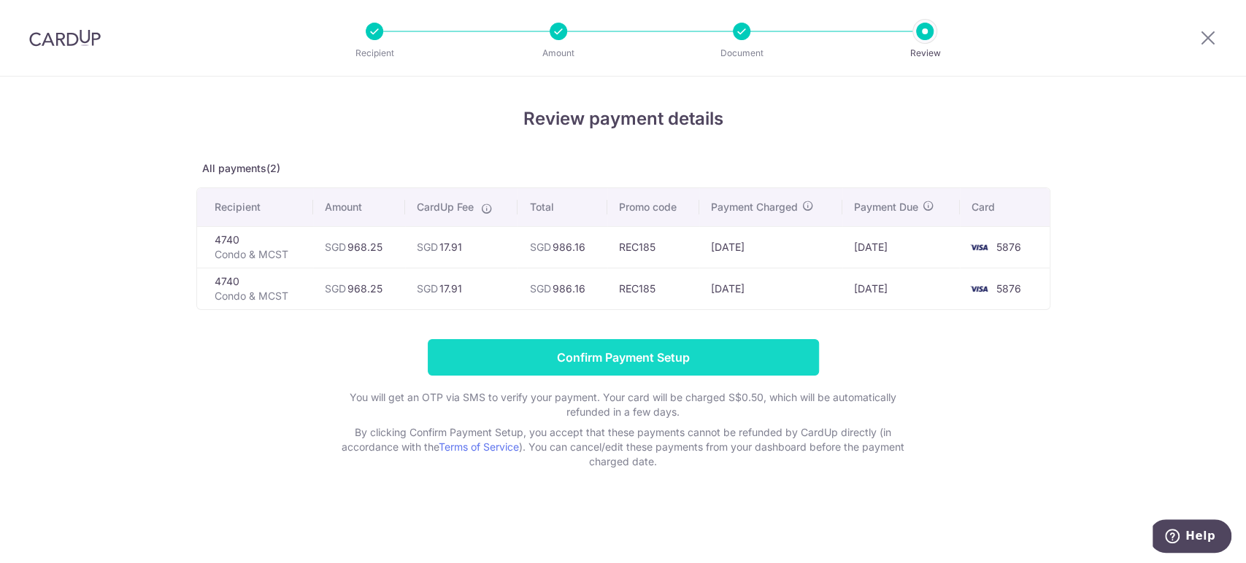
click at [654, 361] on input "Confirm Payment Setup" at bounding box center [623, 357] width 391 height 36
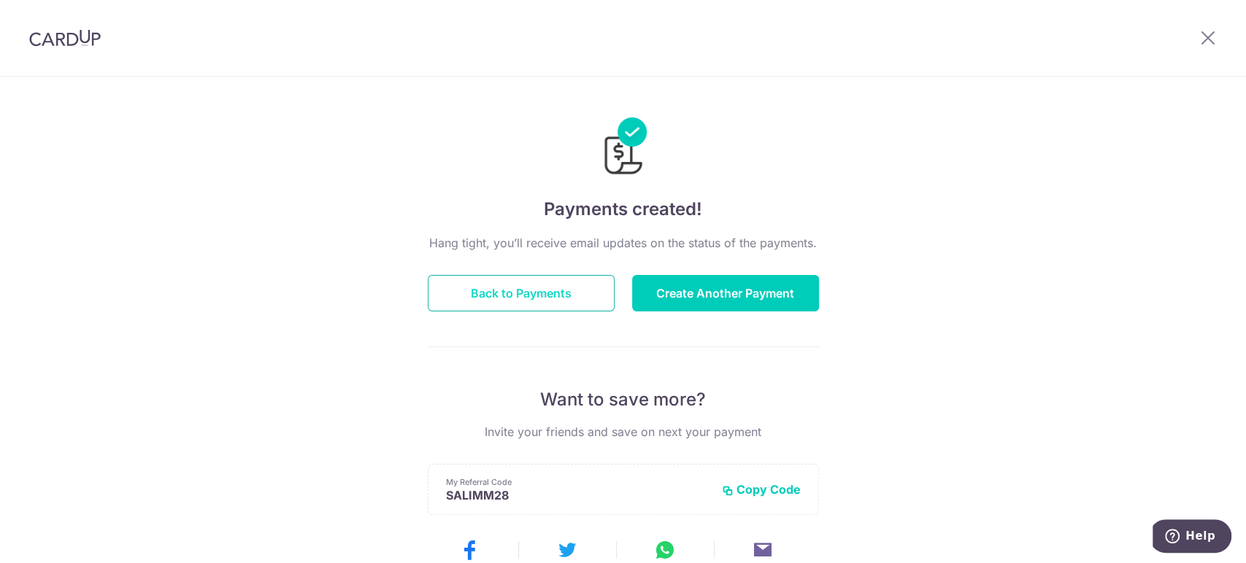
click at [561, 295] on button "Back to Payments" at bounding box center [521, 293] width 187 height 36
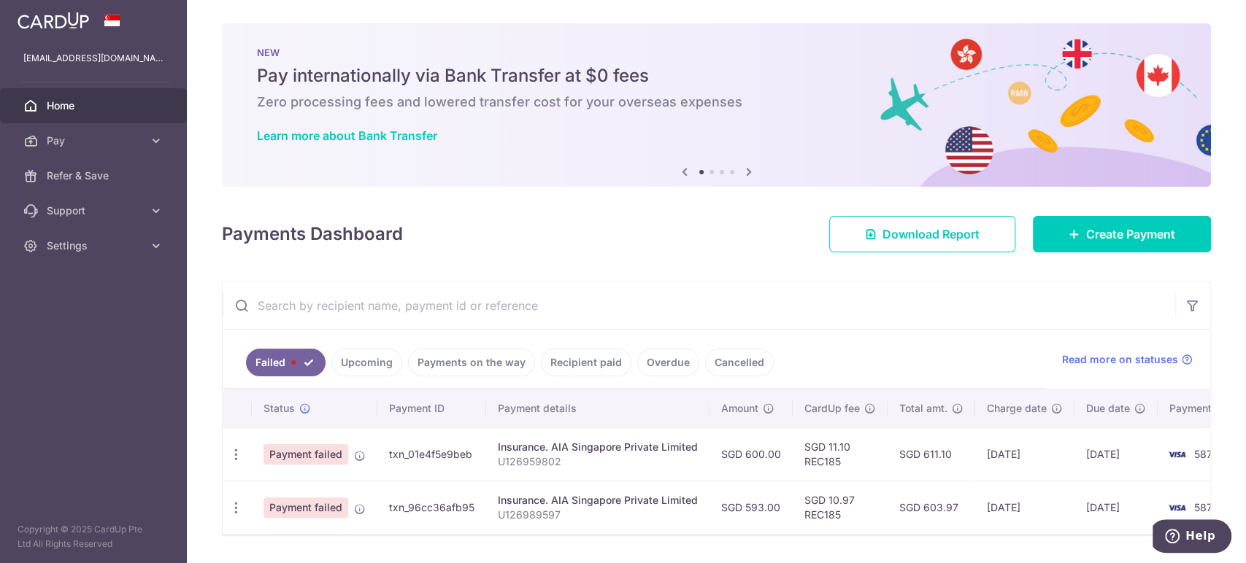
scroll to position [48, 0]
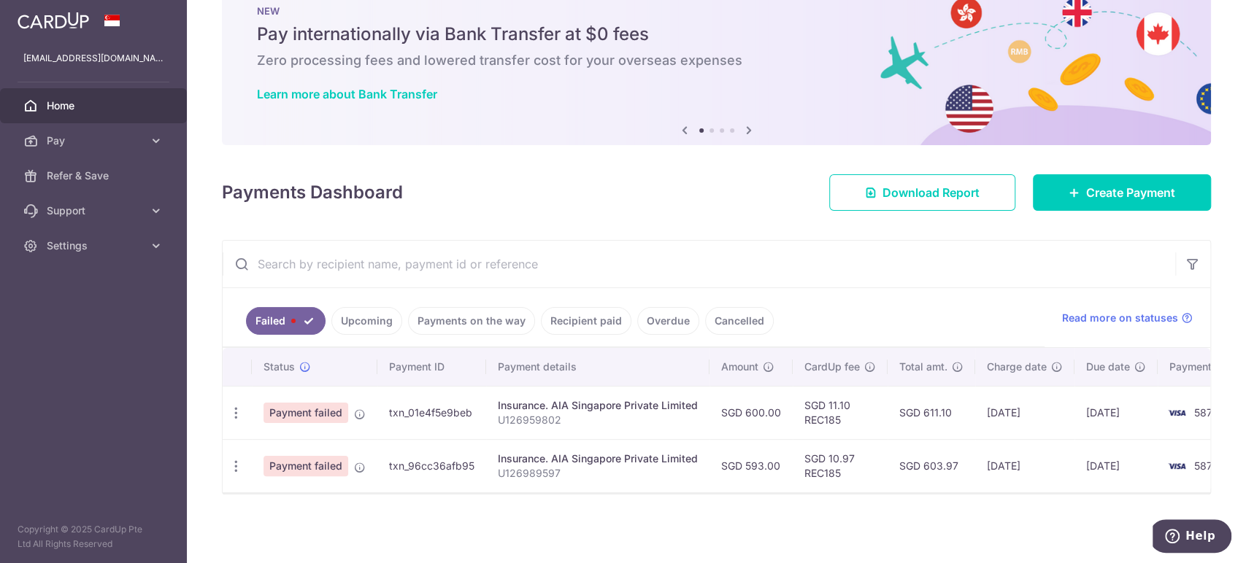
click at [362, 308] on link "Upcoming" at bounding box center [366, 321] width 71 height 28
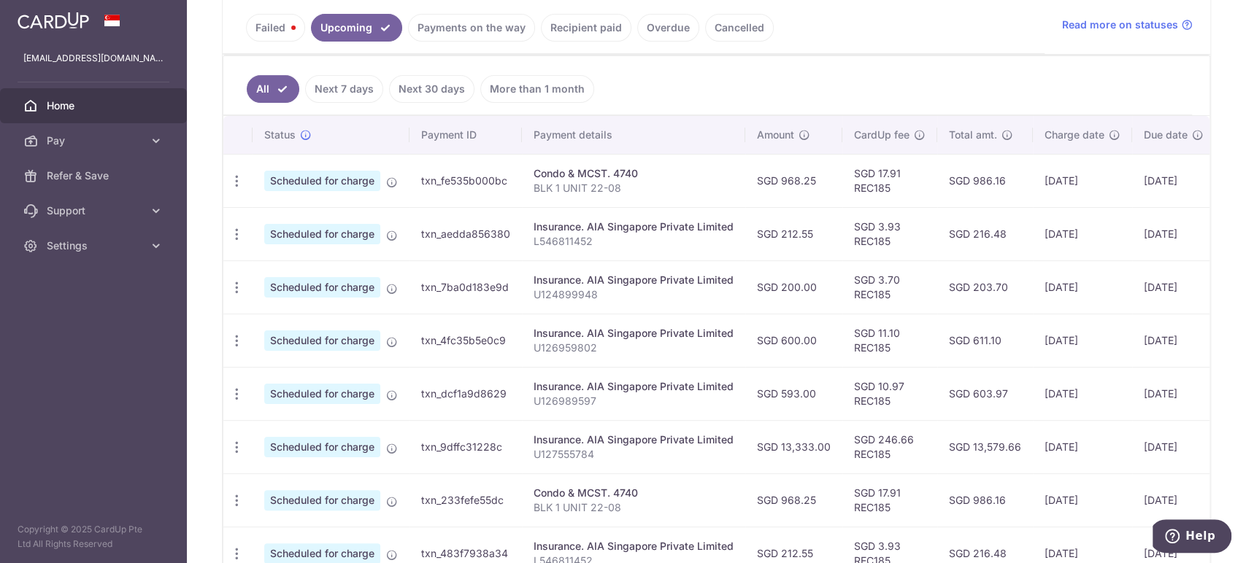
scroll to position [373, 0]
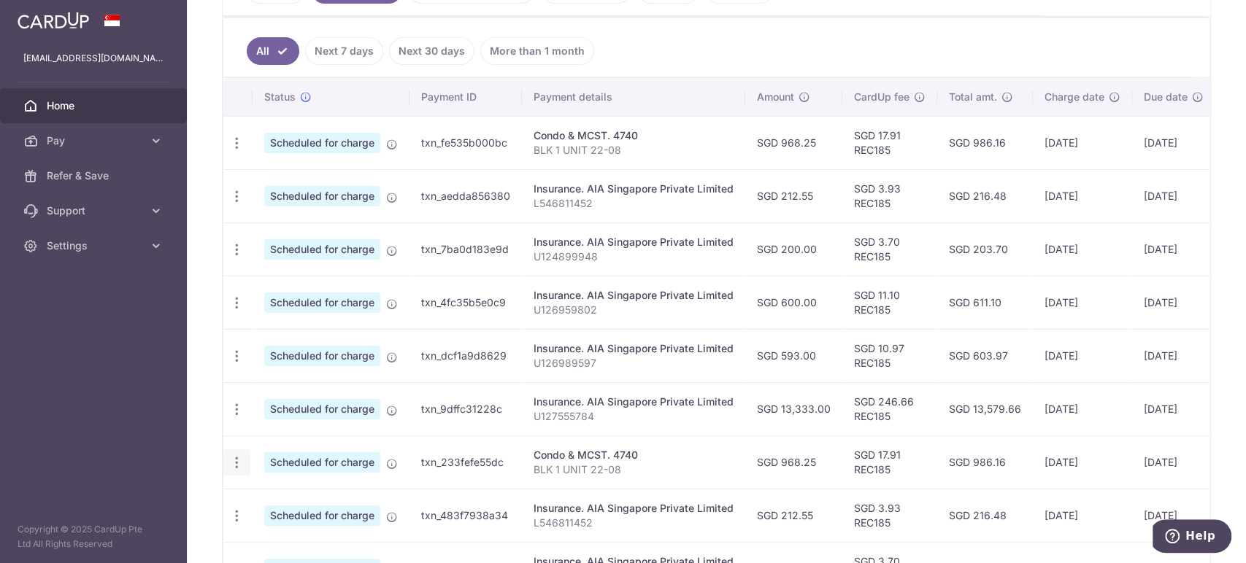
click at [239, 461] on icon "button" at bounding box center [236, 462] width 15 height 15
click at [336, 532] on span "Cancel payment" at bounding box center [315, 539] width 98 height 18
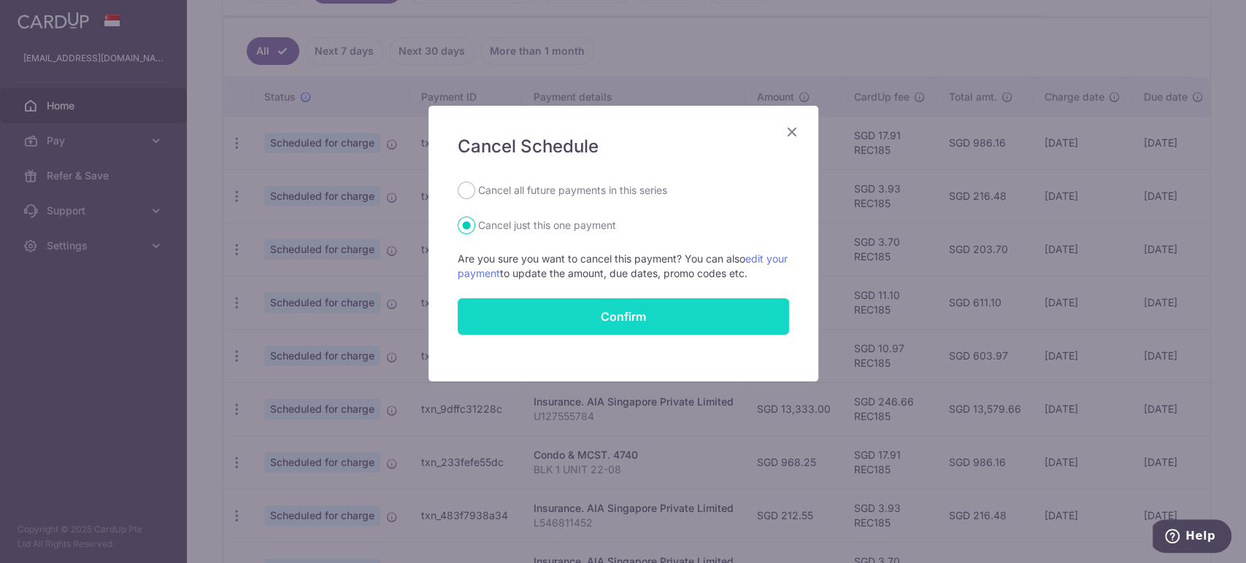
click at [636, 310] on button "Confirm" at bounding box center [623, 316] width 331 height 36
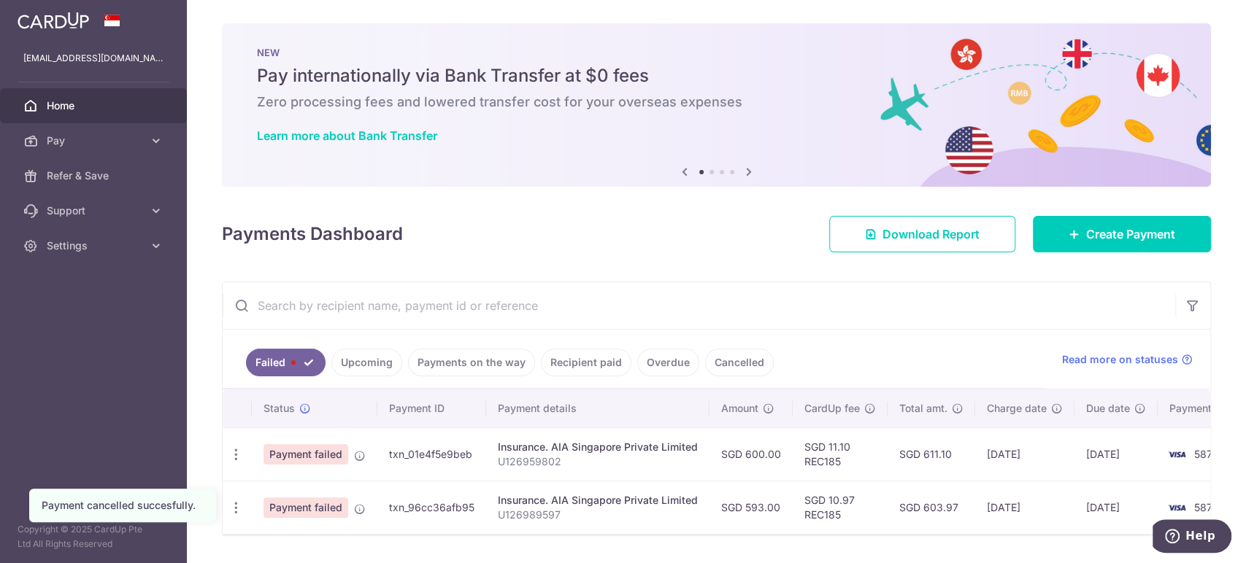
scroll to position [48, 0]
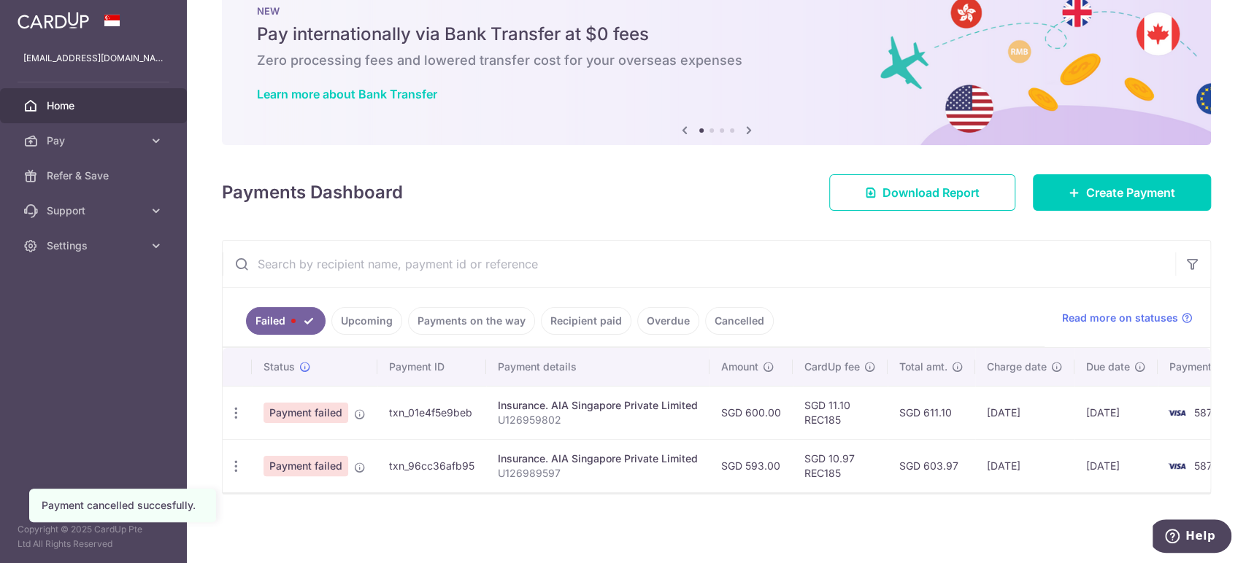
click at [382, 316] on link "Upcoming" at bounding box center [366, 321] width 71 height 28
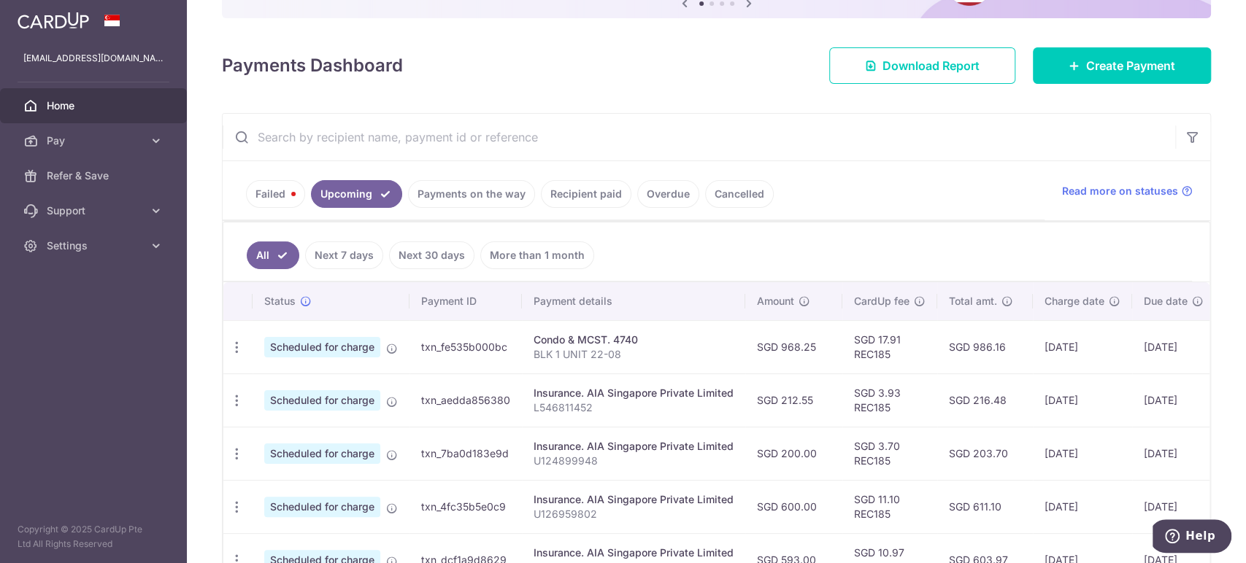
scroll to position [292, 0]
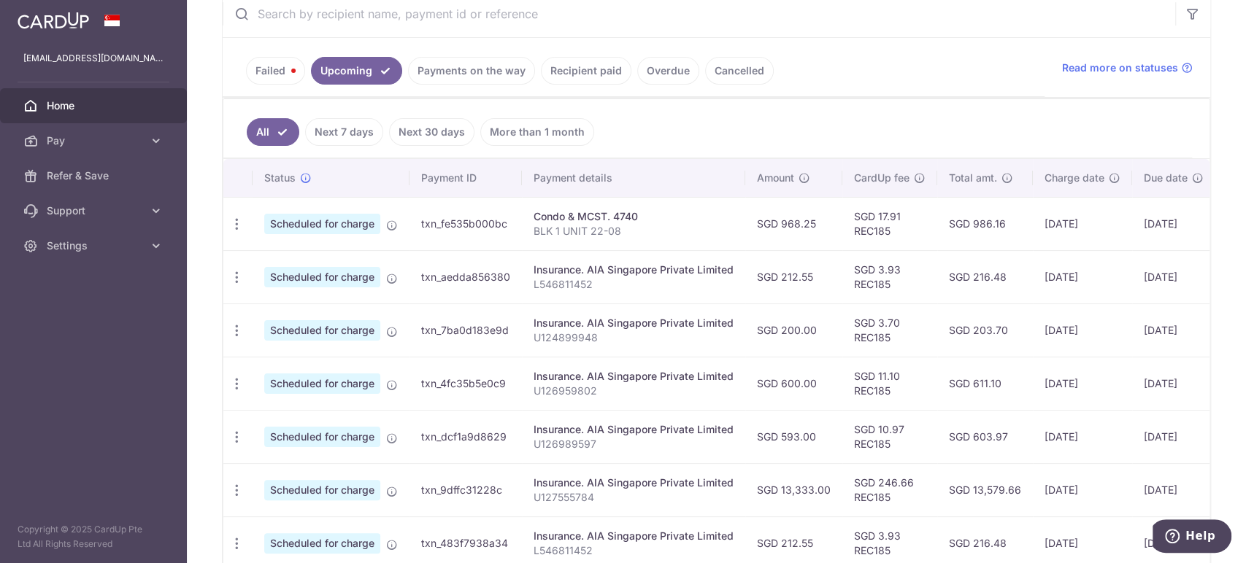
click at [283, 69] on link "Failed" at bounding box center [275, 71] width 59 height 28
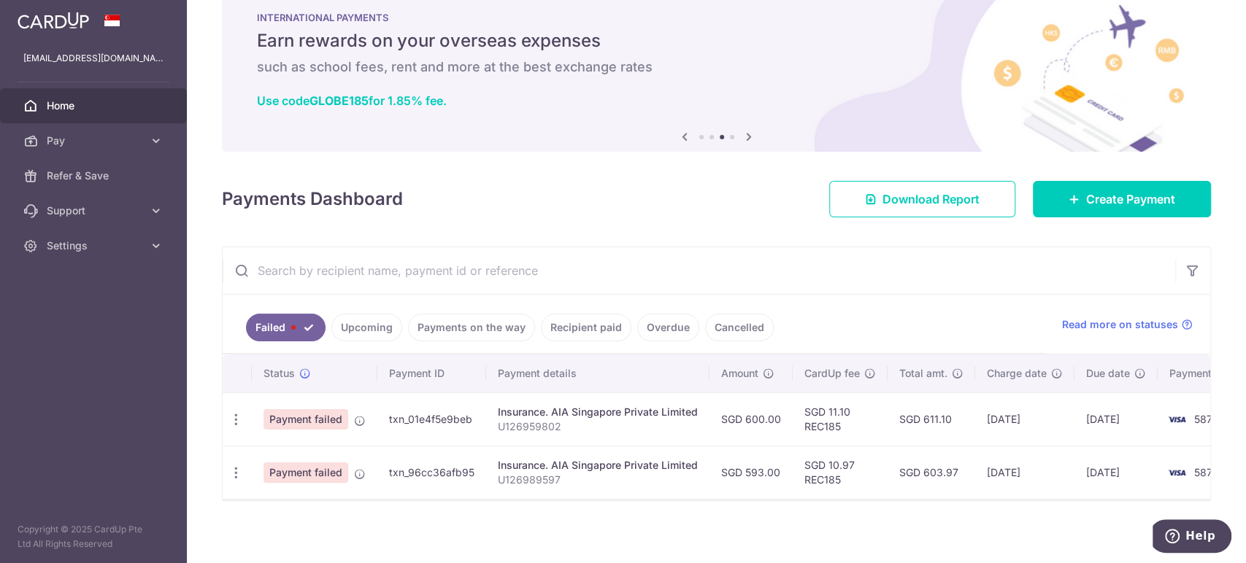
scroll to position [48, 0]
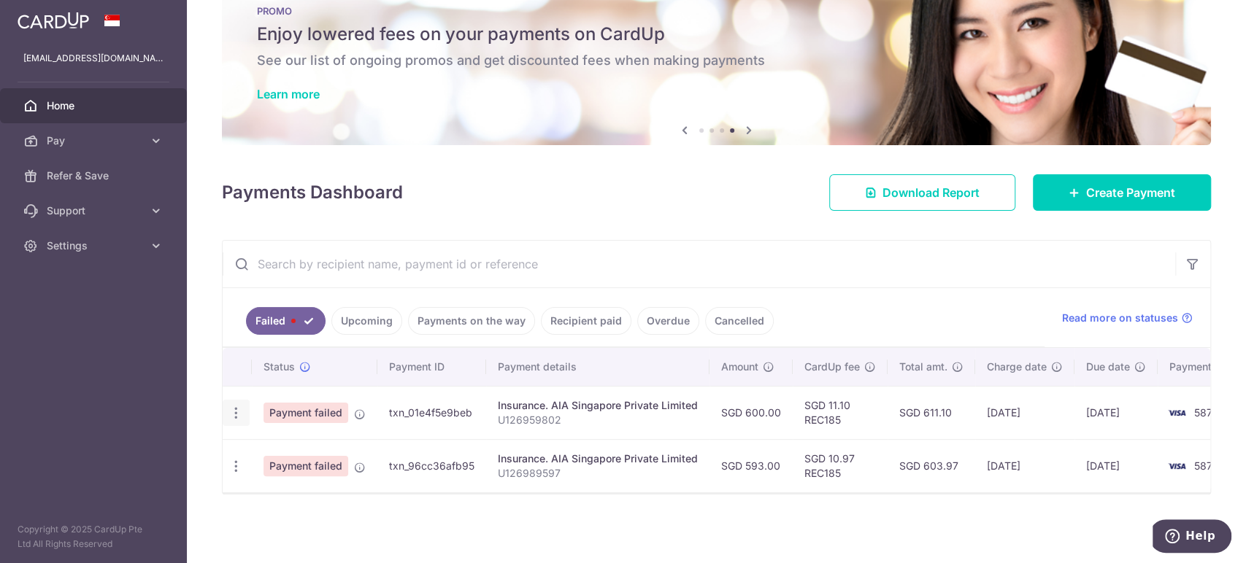
click at [240, 400] on div "Update payment" at bounding box center [236, 413] width 27 height 27
click at [236, 406] on icon "button" at bounding box center [235, 413] width 15 height 15
click at [303, 446] on span "Update payment" at bounding box center [313, 453] width 99 height 18
radio input "true"
type input "600.00"
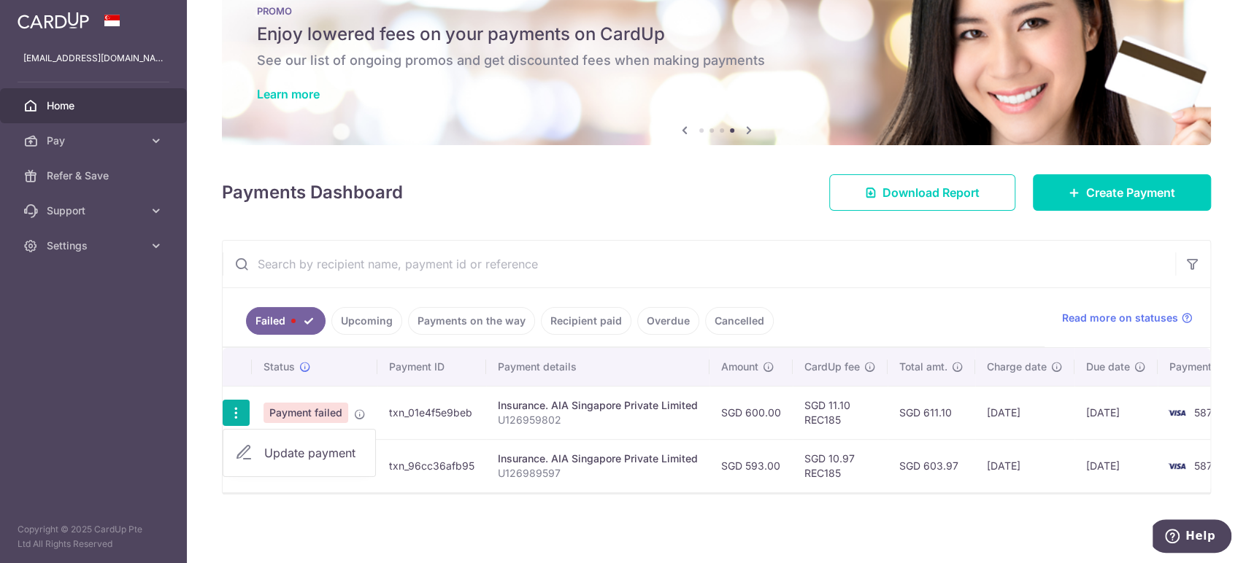
type input "U126959802"
type input "REC185"
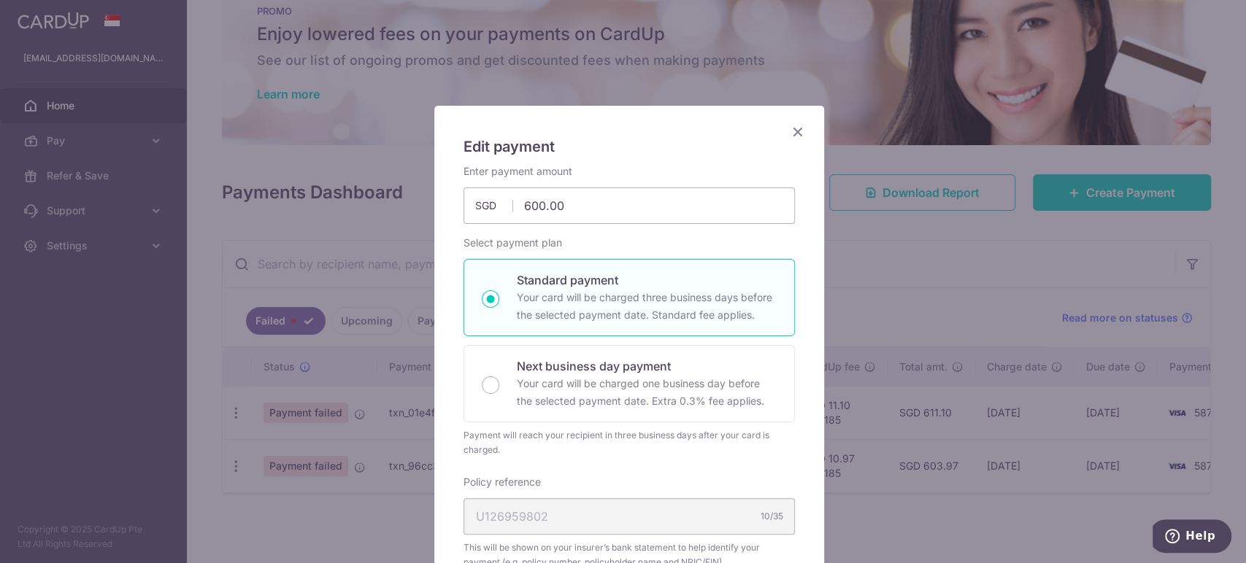
scroll to position [405, 0]
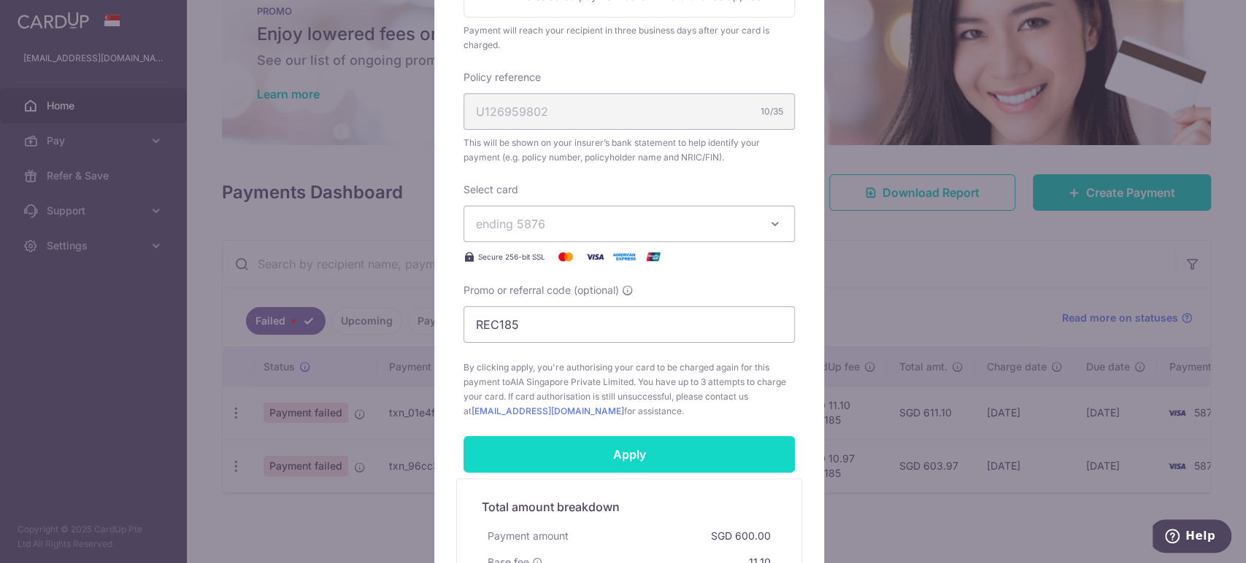
click at [656, 454] on input "Apply" at bounding box center [628, 454] width 331 height 36
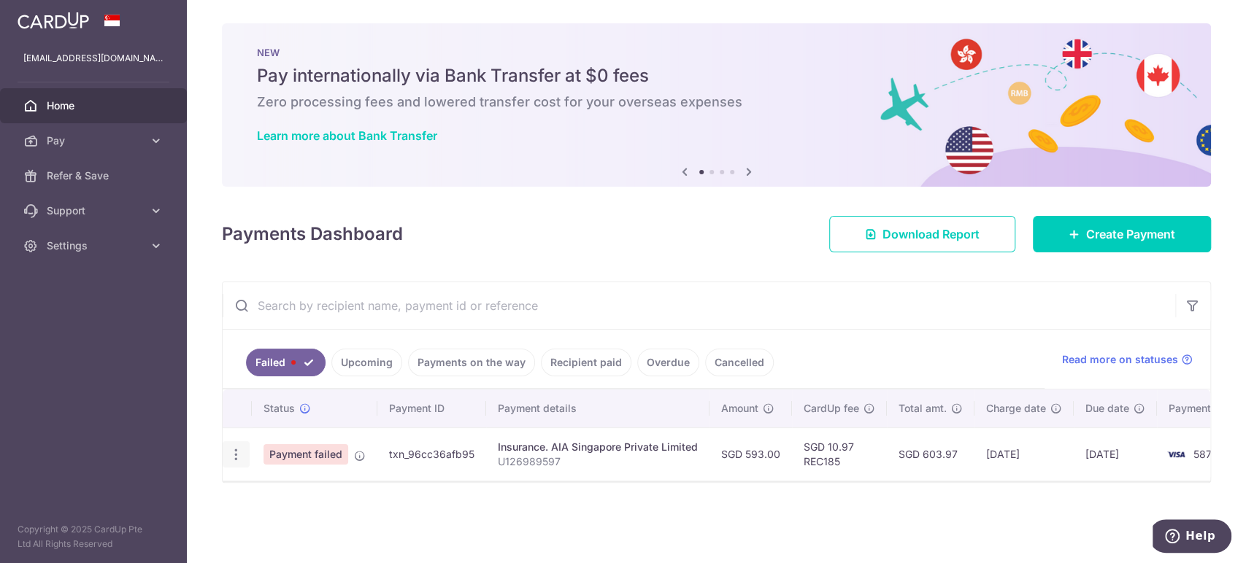
click at [236, 459] on icon "button" at bounding box center [235, 454] width 15 height 15
click at [319, 496] on span "Update payment" at bounding box center [313, 495] width 99 height 18
radio input "true"
type input "593.00"
type input "U126989597"
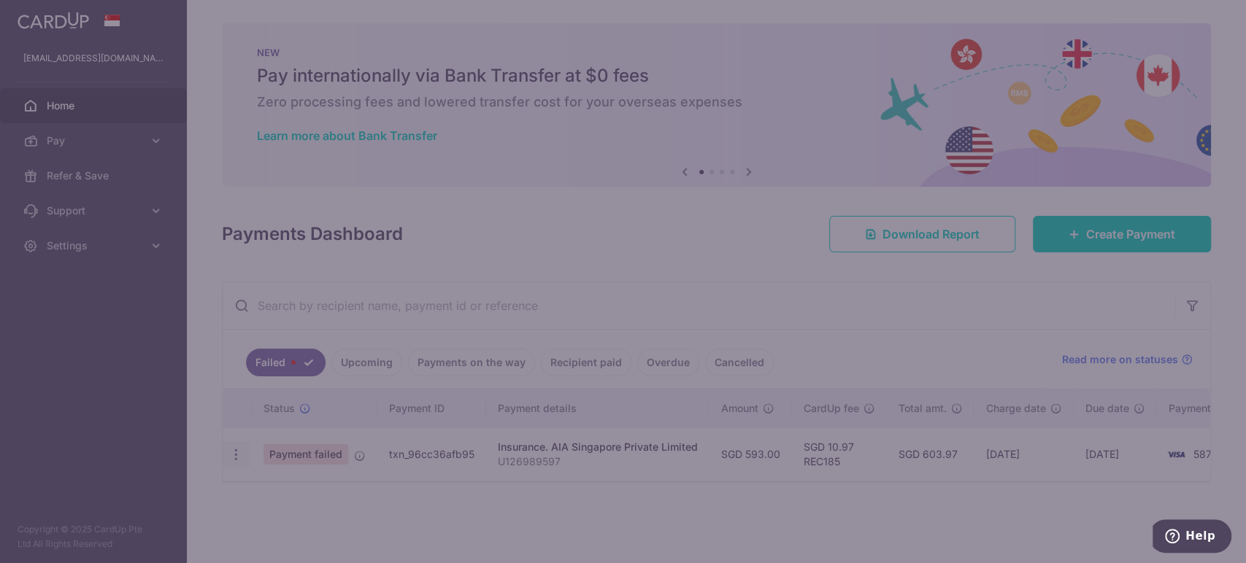
type input "REC185"
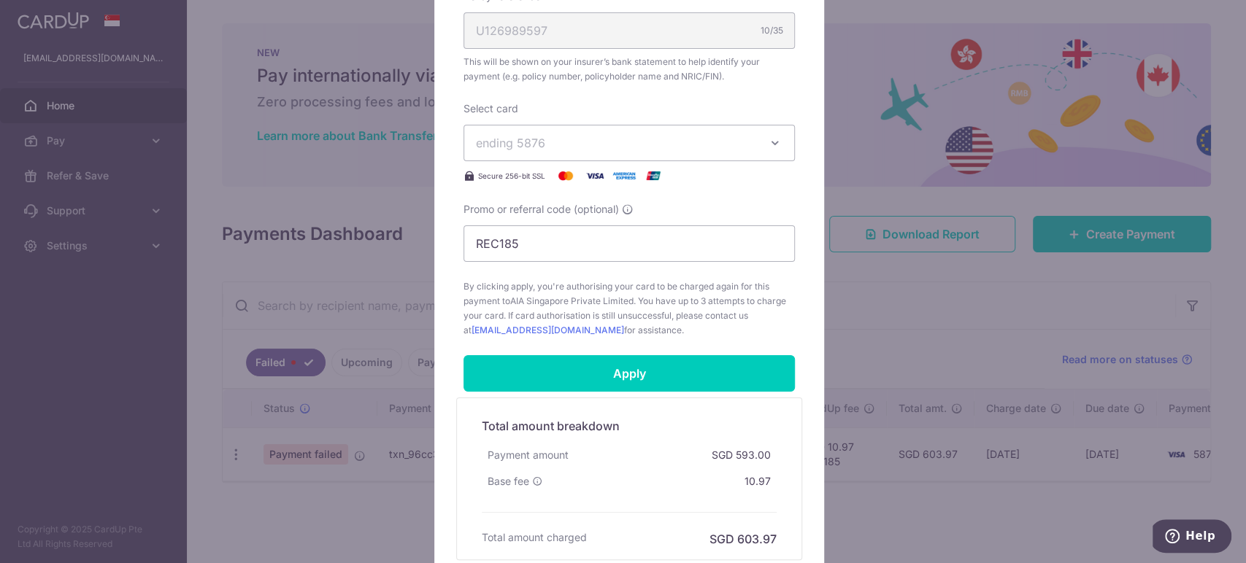
scroll to position [617, 0]
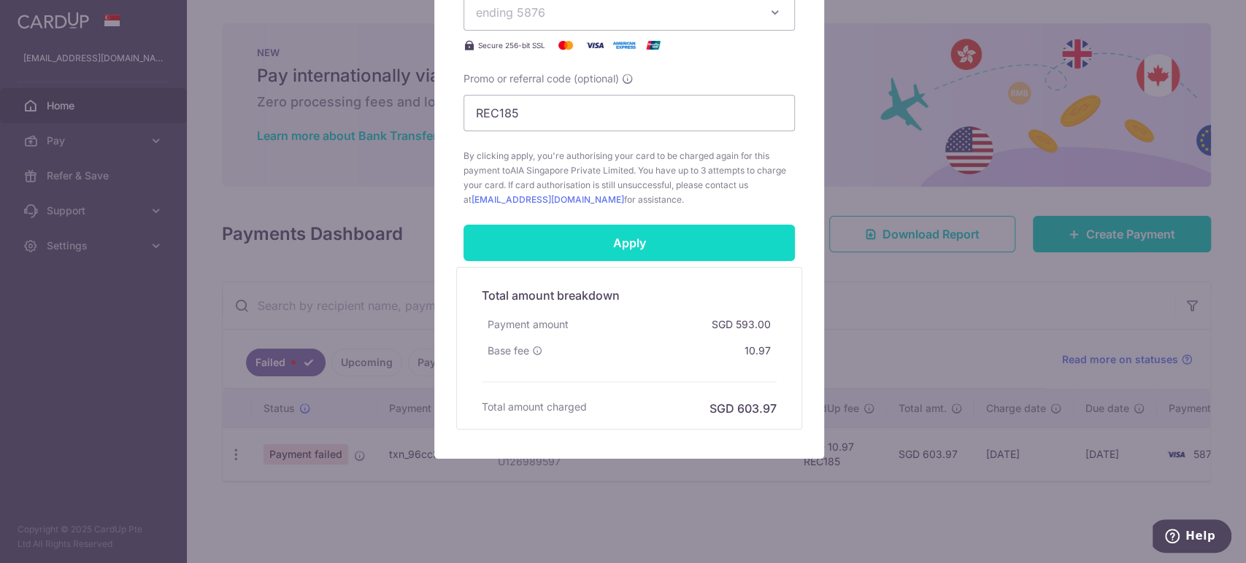
click at [639, 236] on input "Apply" at bounding box center [628, 243] width 331 height 36
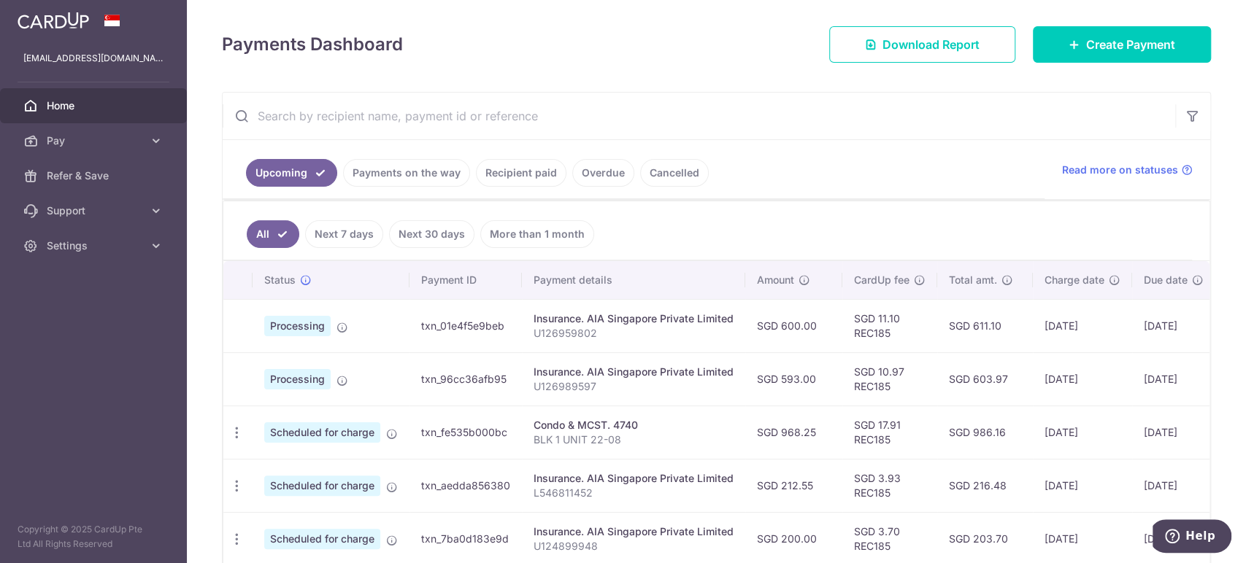
scroll to position [243, 0]
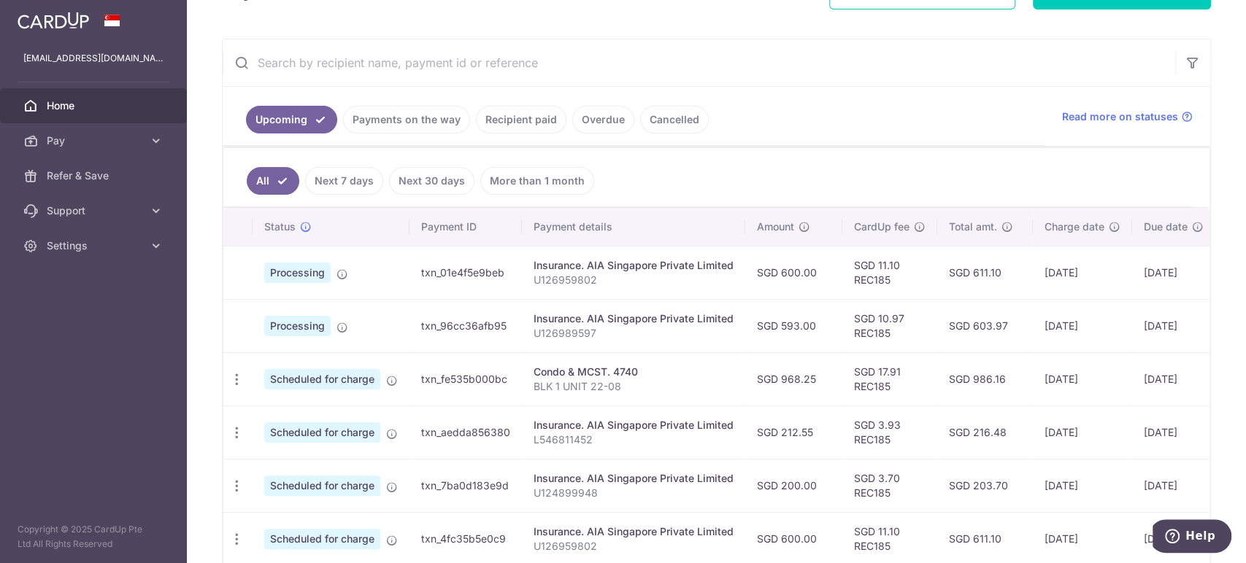
click at [415, 123] on link "Payments on the way" at bounding box center [406, 120] width 127 height 28
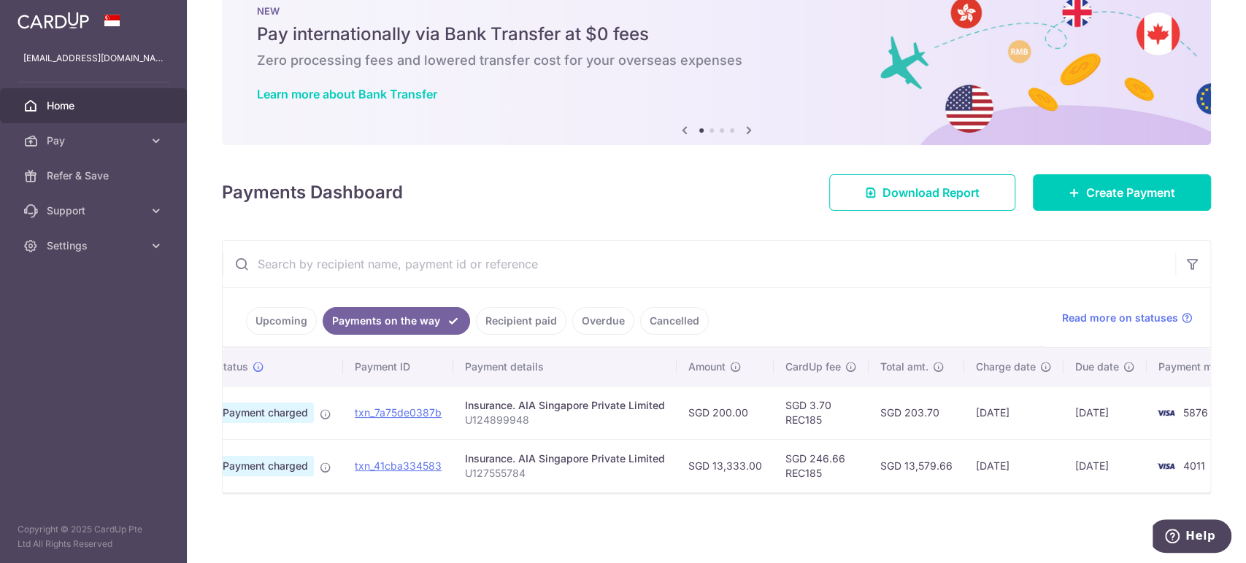
scroll to position [0, 0]
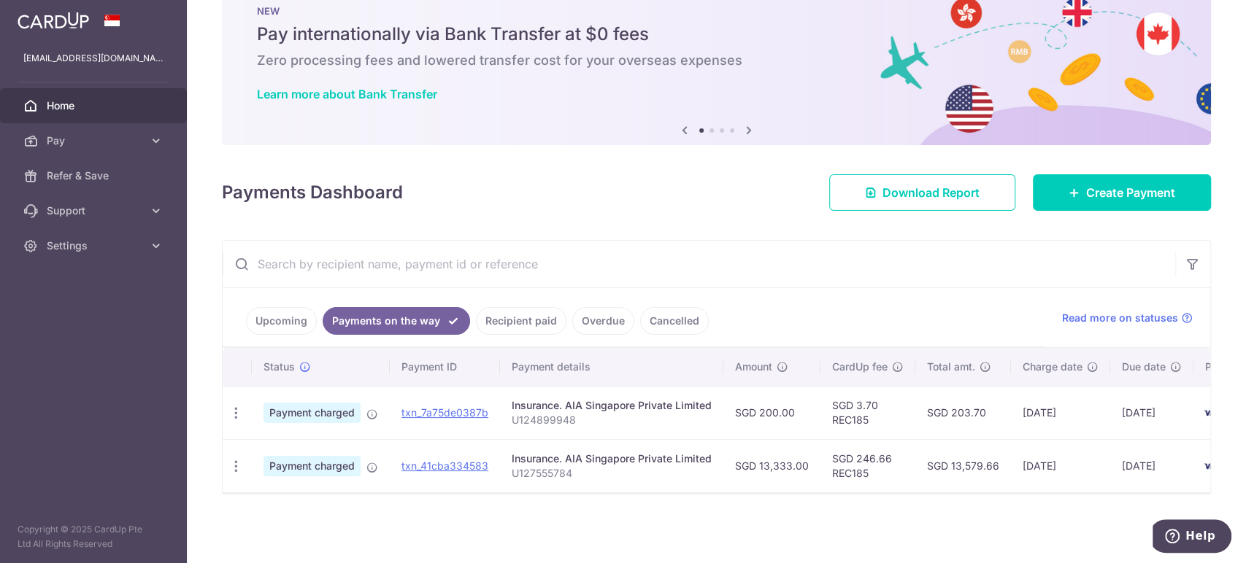
click at [295, 313] on link "Upcoming" at bounding box center [281, 321] width 71 height 28
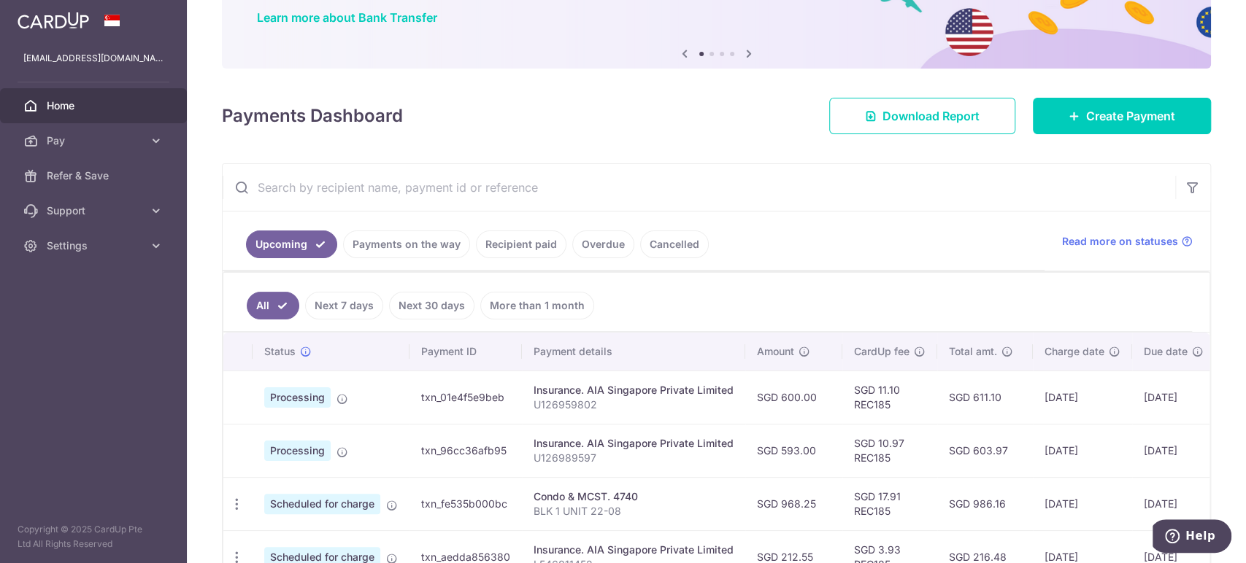
scroll to position [210, 0]
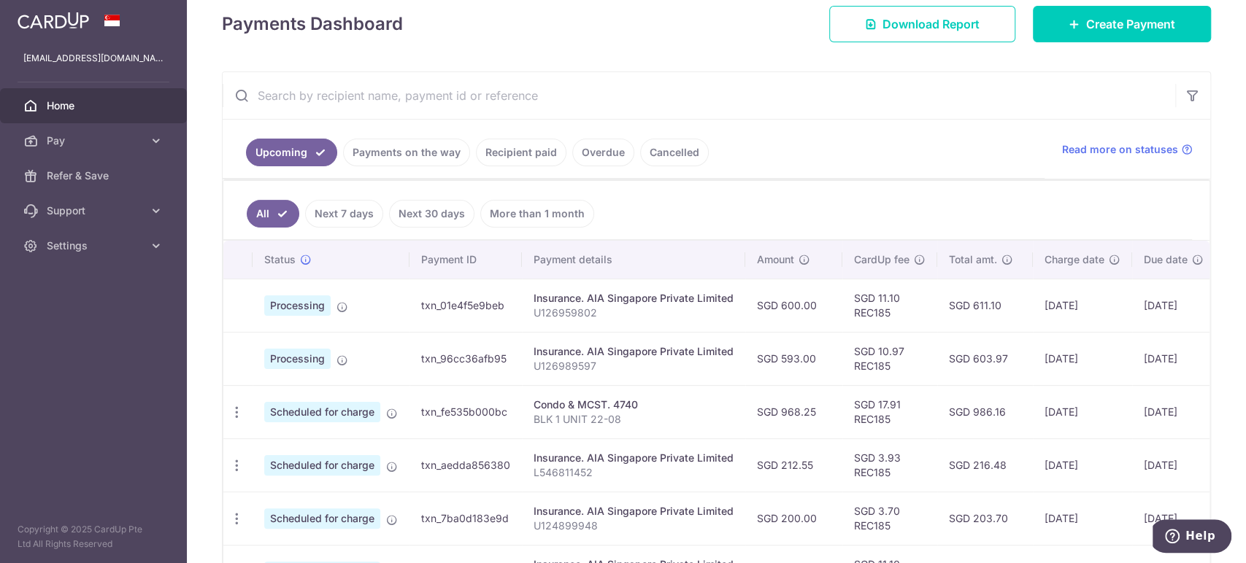
click at [409, 151] on link "Payments on the way" at bounding box center [406, 153] width 127 height 28
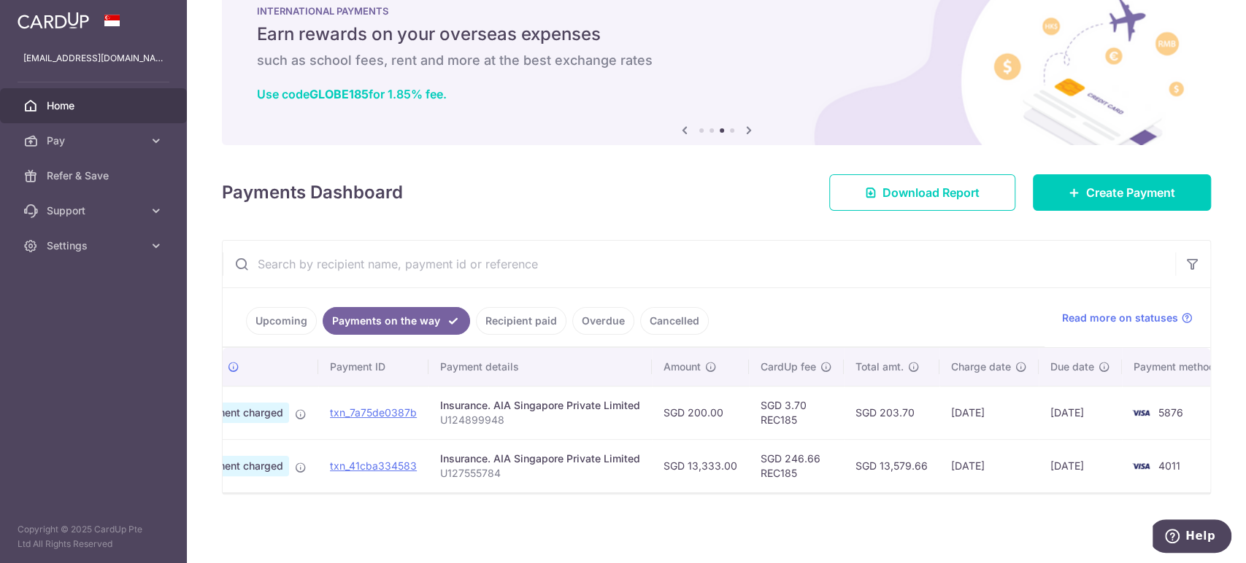
scroll to position [0, 92]
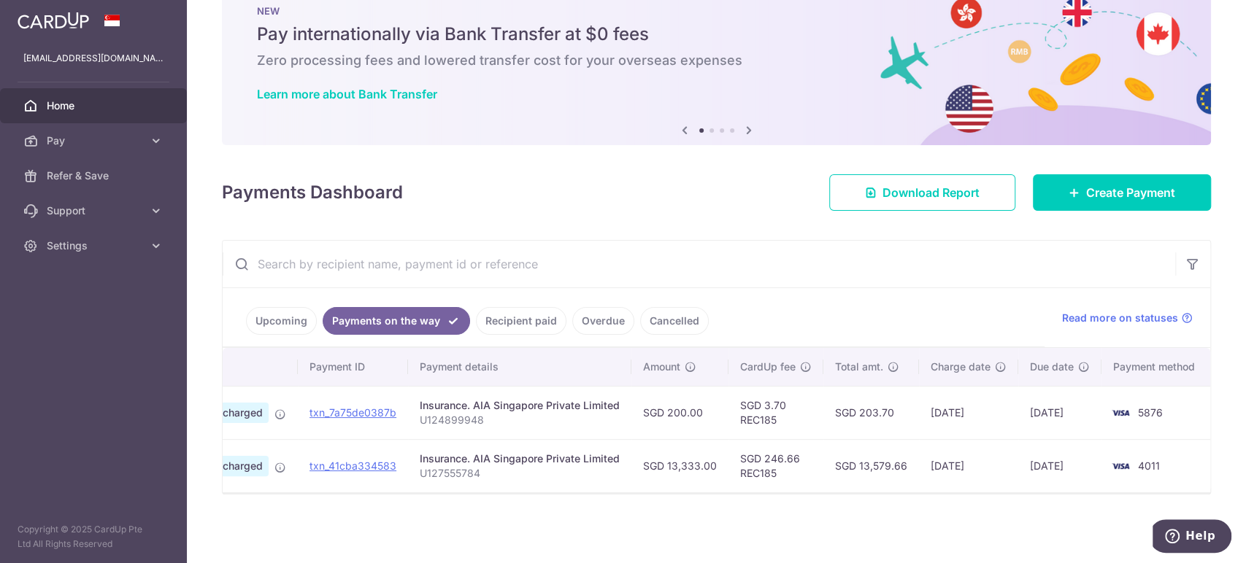
click at [282, 320] on link "Upcoming" at bounding box center [281, 321] width 71 height 28
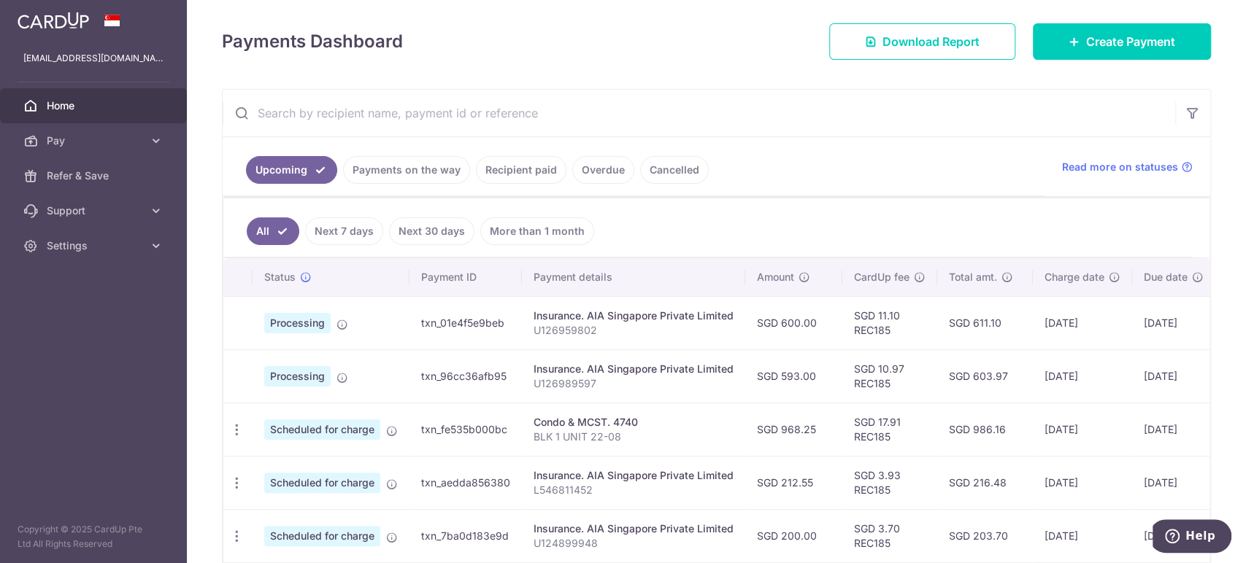
scroll to position [210, 0]
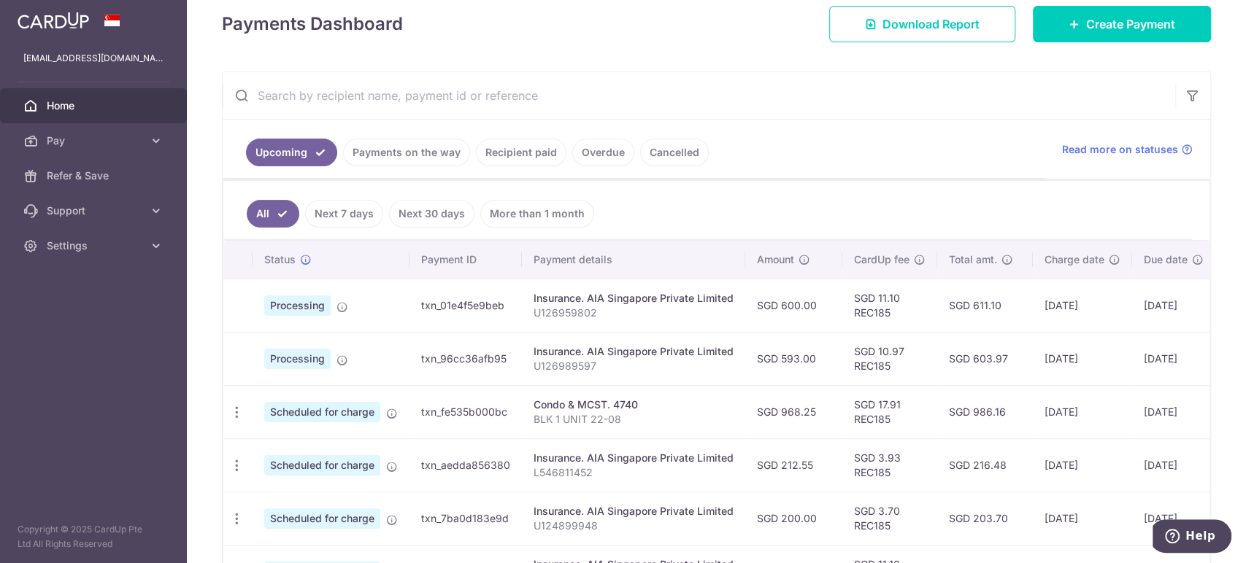
click at [145, 107] on link "Home" at bounding box center [93, 105] width 187 height 35
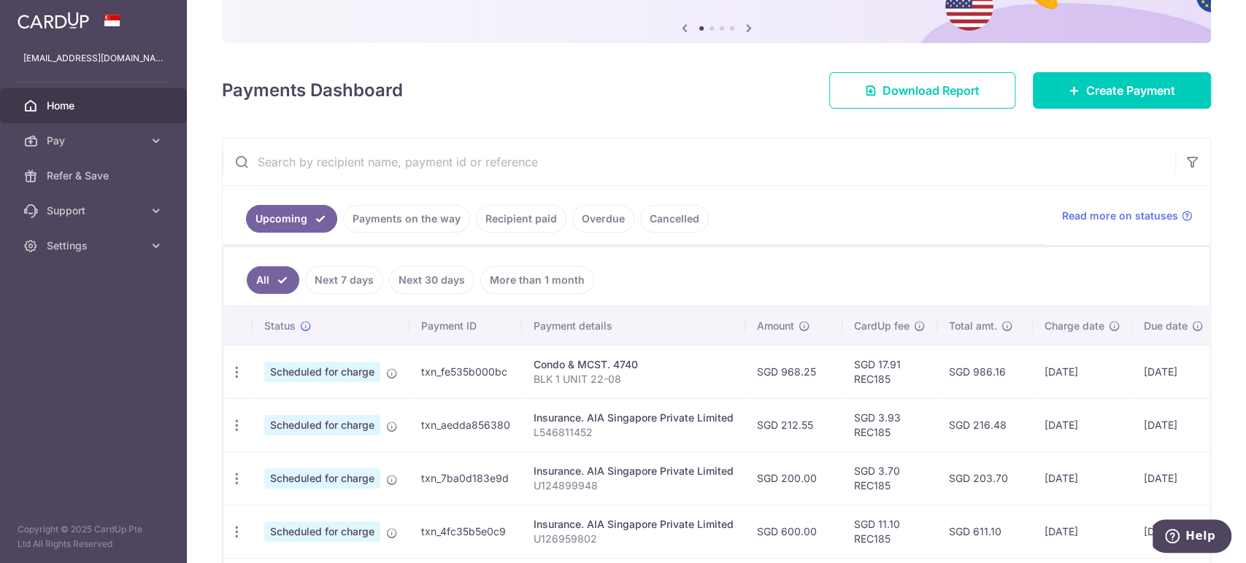
scroll to position [162, 0]
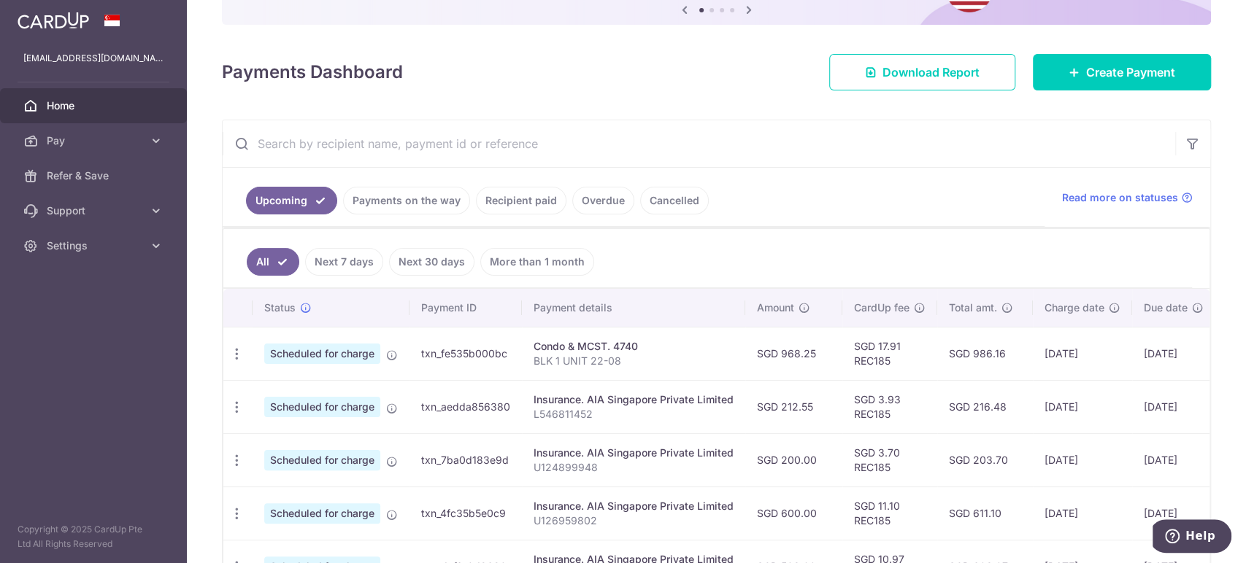
click at [395, 204] on link "Payments on the way" at bounding box center [406, 201] width 127 height 28
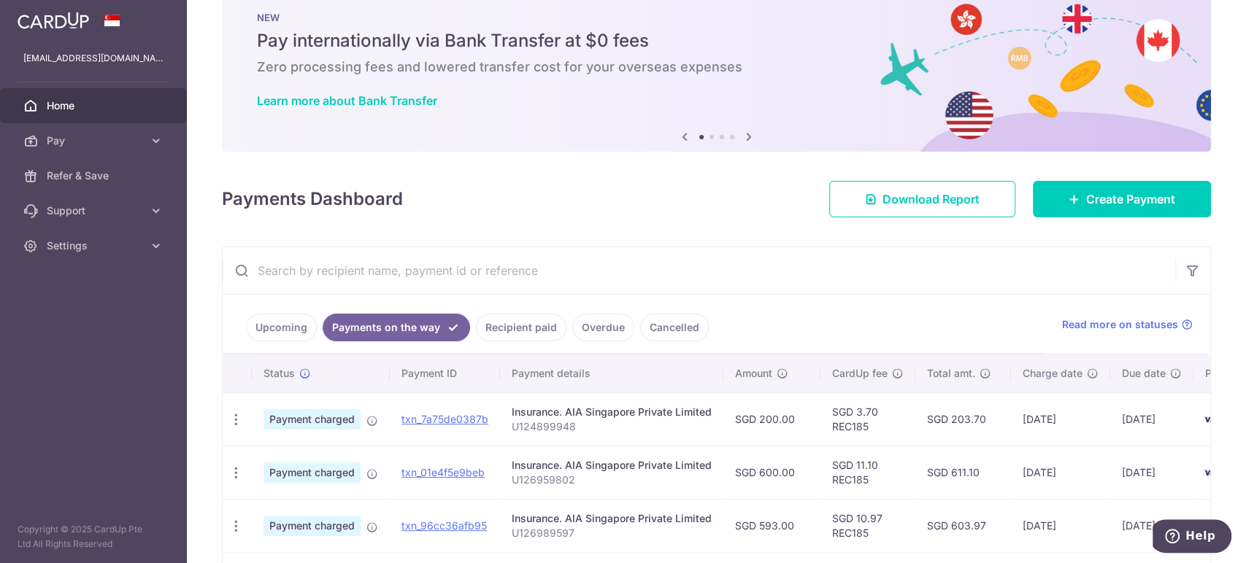
scroll to position [155, 0]
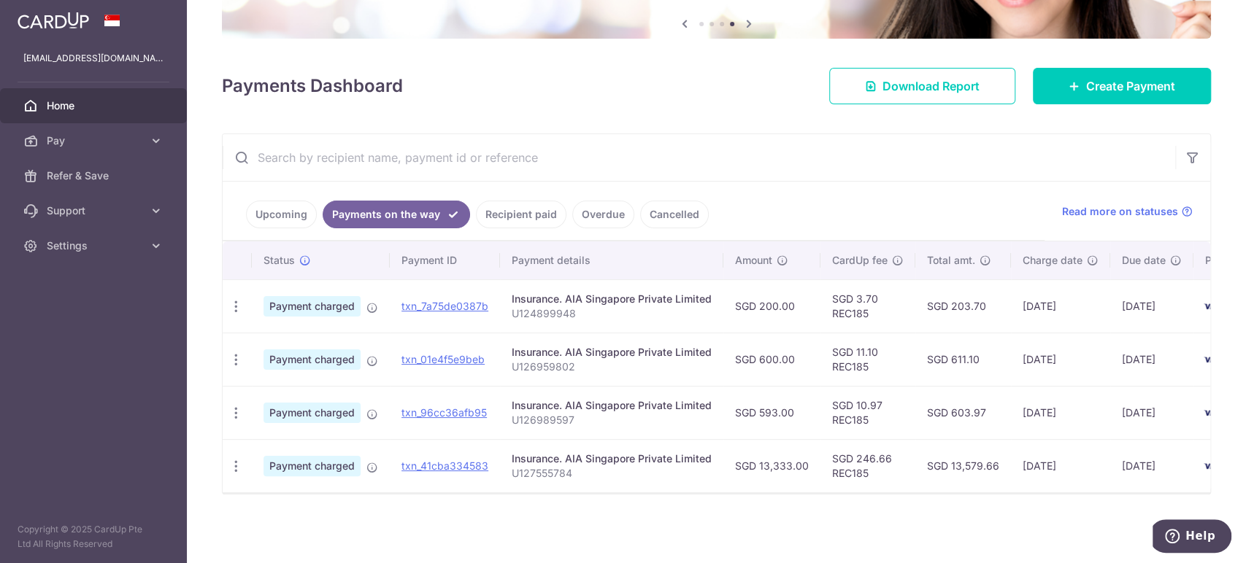
click at [769, 201] on ul "Upcoming Payments on the way Recipient paid Overdue Cancelled" at bounding box center [634, 211] width 822 height 59
click at [276, 215] on link "Upcoming" at bounding box center [281, 215] width 71 height 28
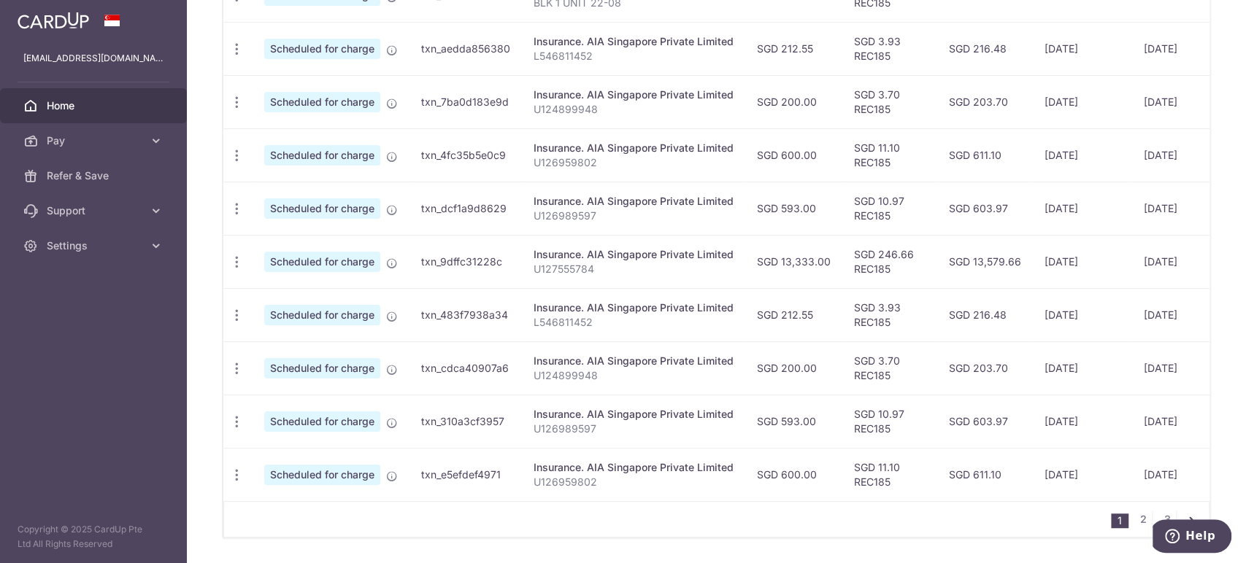
scroll to position [561, 0]
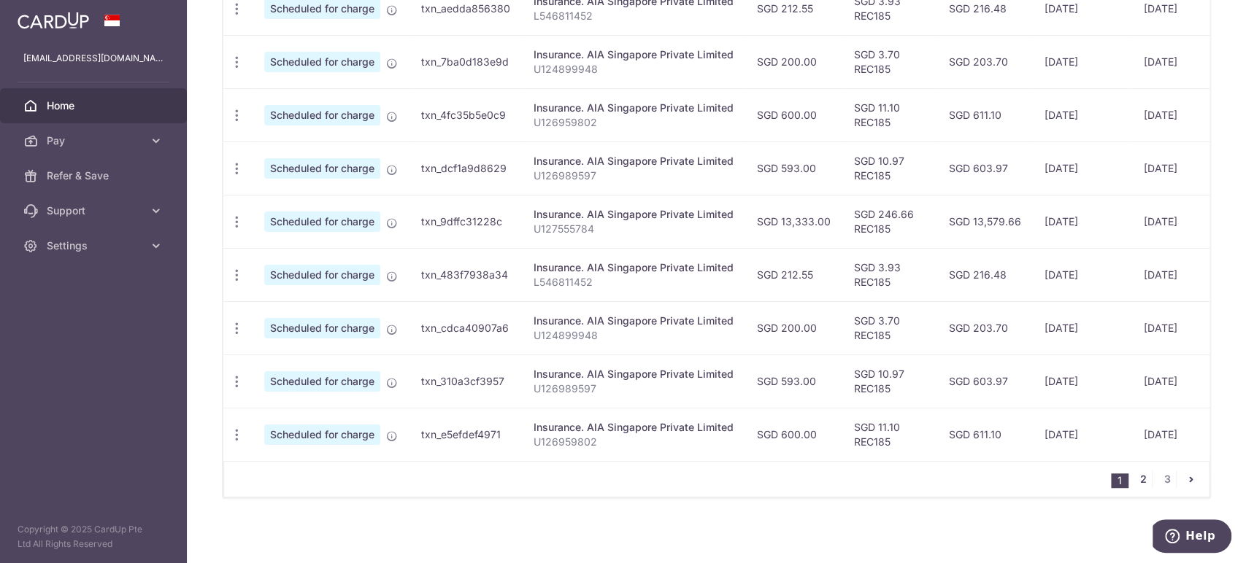
click at [1135, 486] on link "2" at bounding box center [1143, 480] width 18 height 18
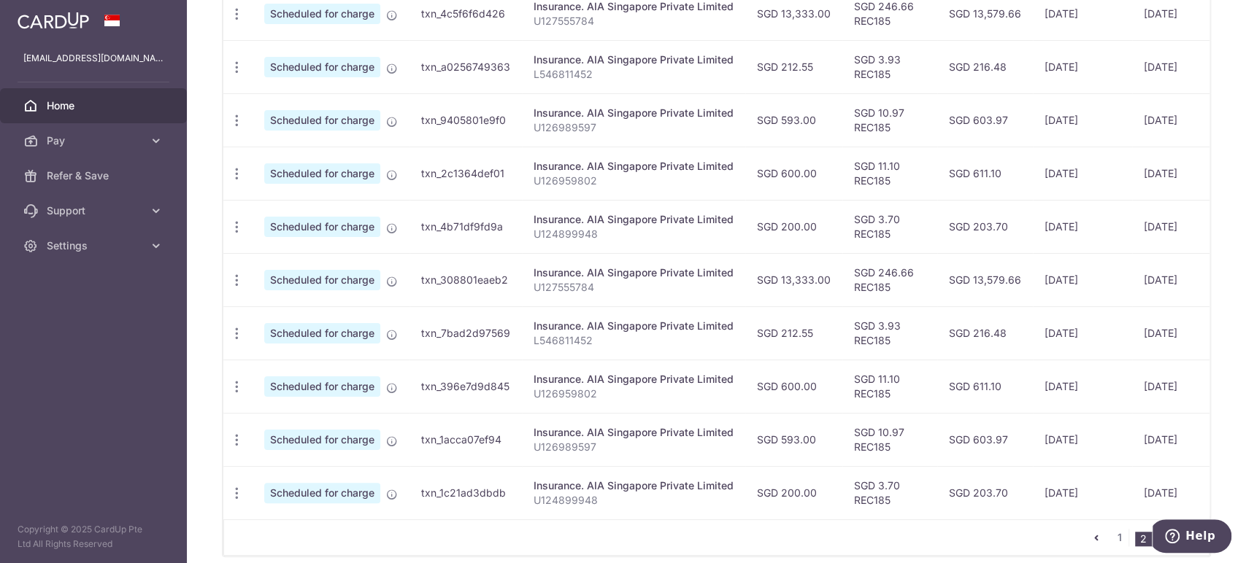
scroll to position [571, 0]
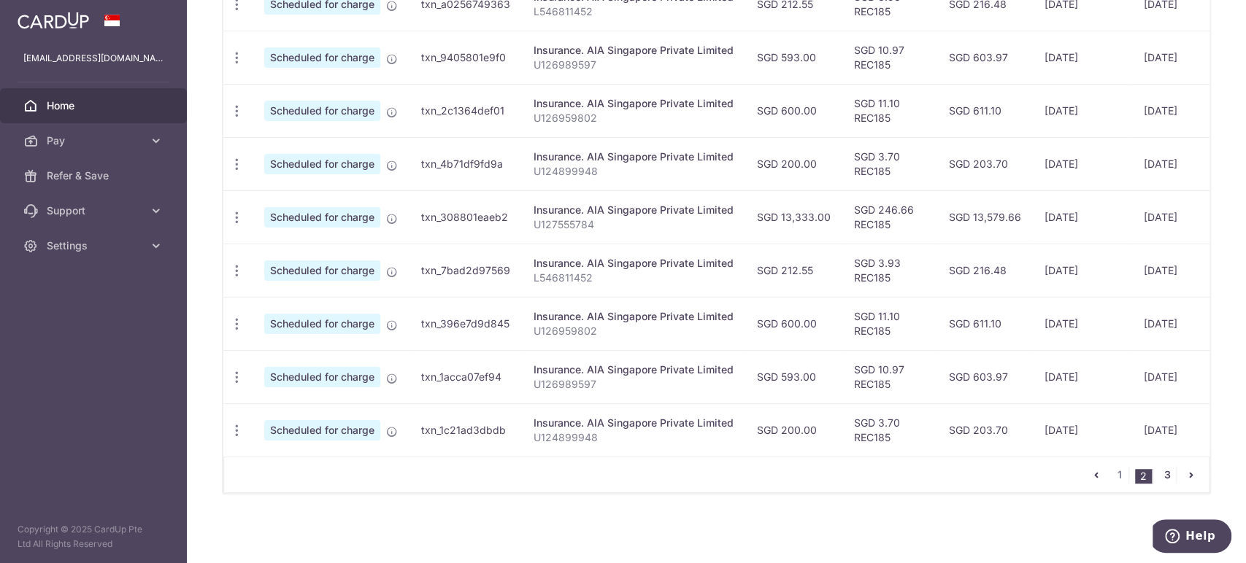
click at [1161, 471] on link "3" at bounding box center [1167, 475] width 18 height 18
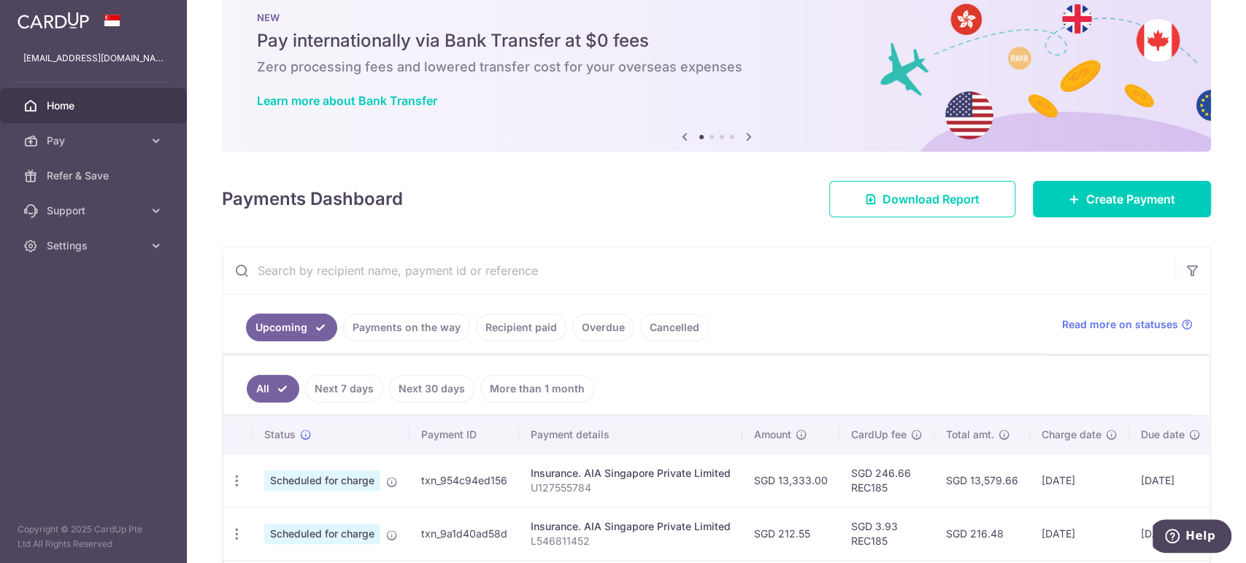
scroll to position [145, 0]
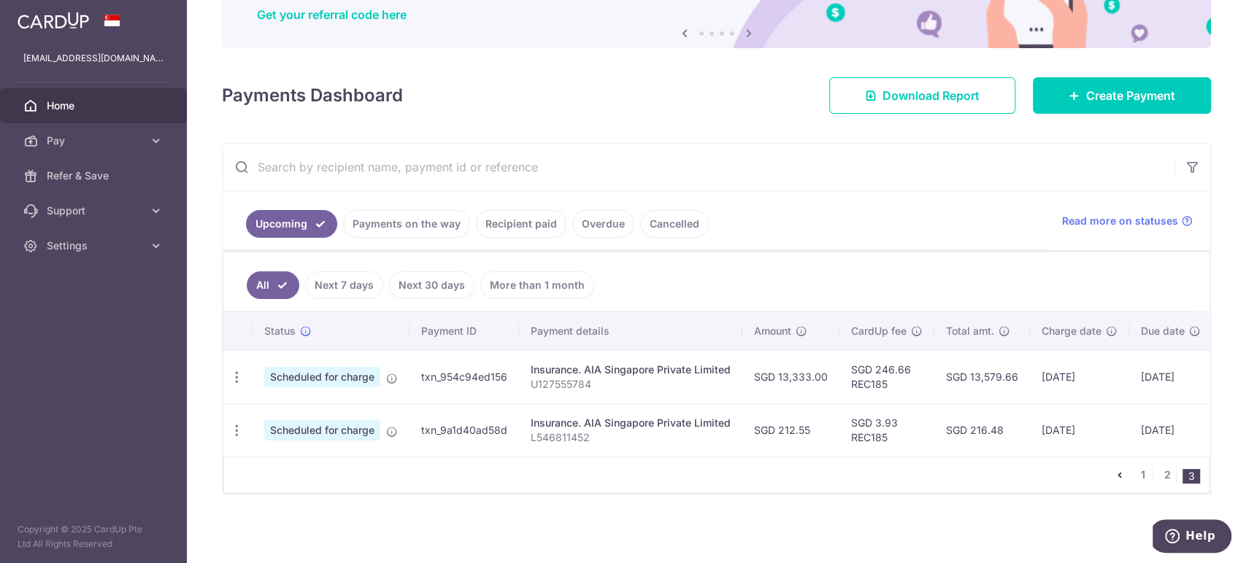
click at [411, 217] on link "Payments on the way" at bounding box center [406, 224] width 127 height 28
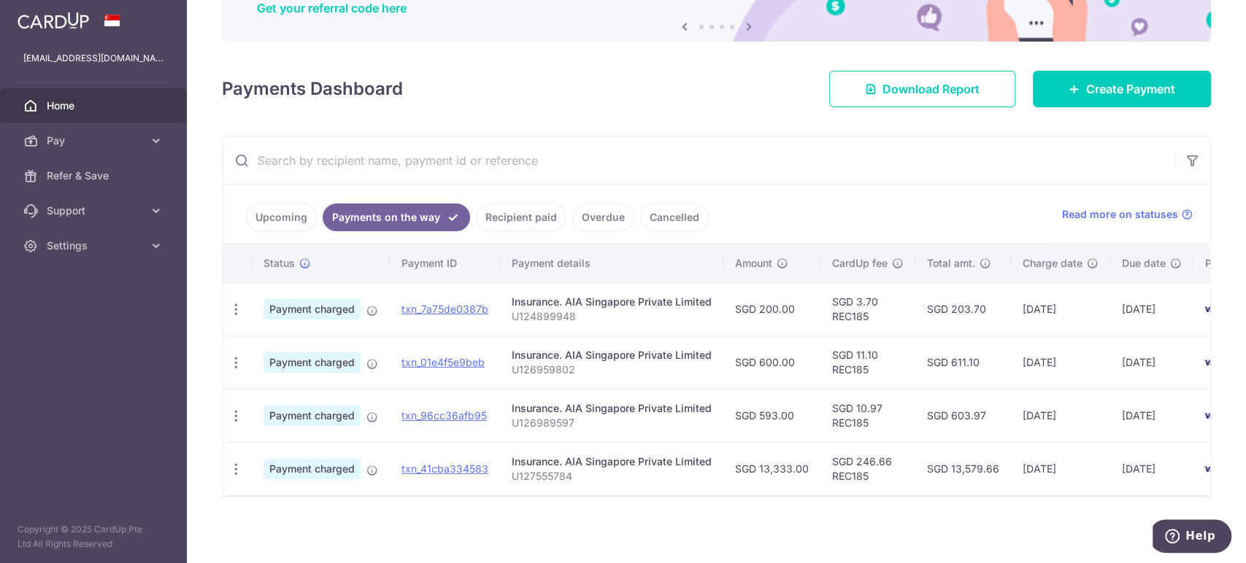
click at [283, 214] on link "Upcoming" at bounding box center [281, 218] width 71 height 28
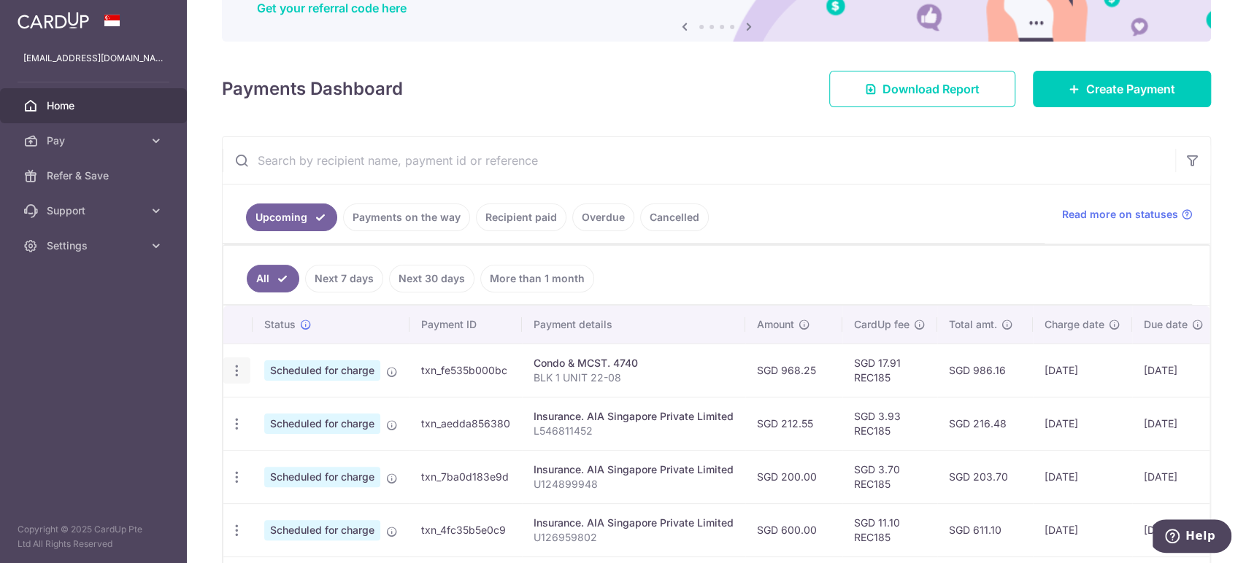
click at [236, 369] on icon "button" at bounding box center [236, 370] width 15 height 15
click at [290, 409] on span "Update payment" at bounding box center [314, 411] width 99 height 18
radio input "true"
type input "968.25"
type input "[DATE]"
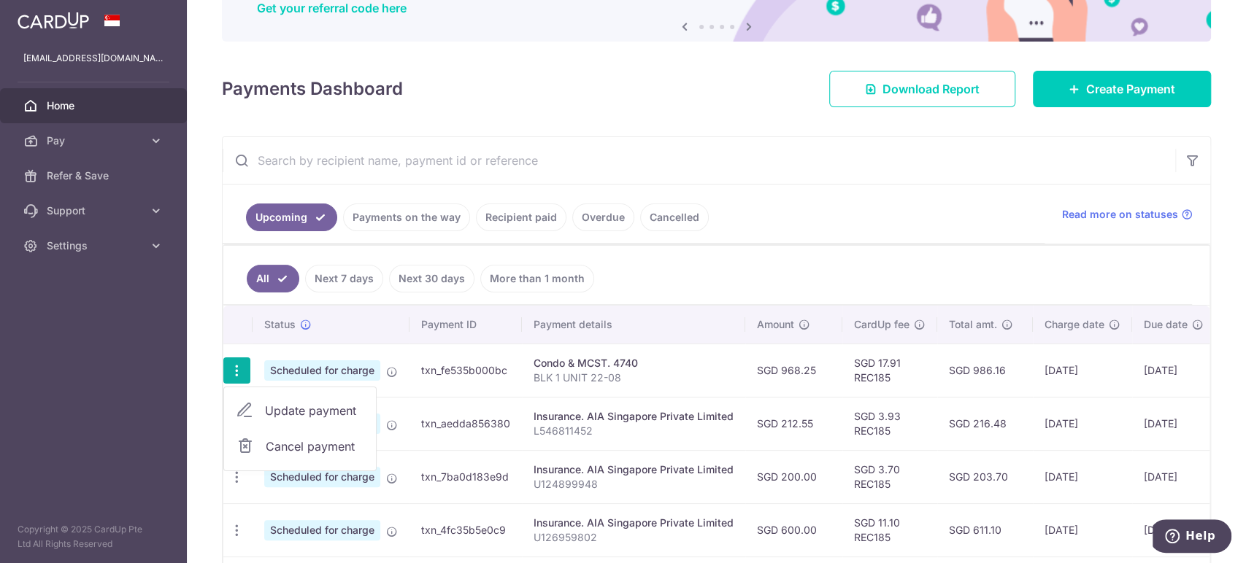
type input "BLK 1 UNIT 22-08"
type input "REC185"
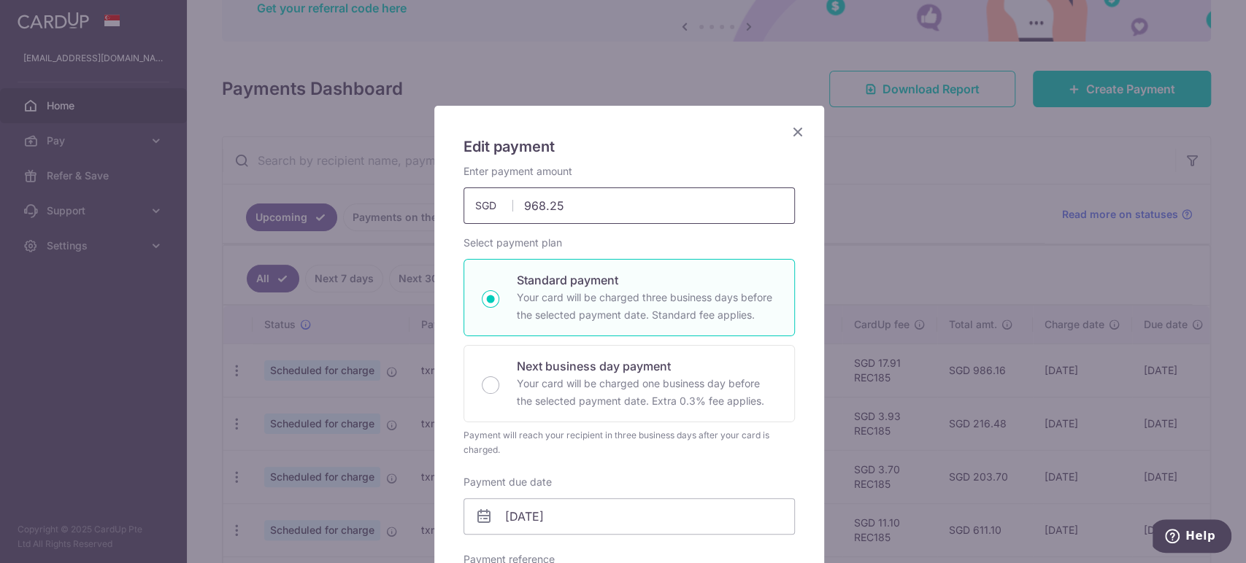
drag, startPoint x: 569, startPoint y: 208, endPoint x: 484, endPoint y: 208, distance: 84.7
click at [484, 208] on div "968.25 968.25 SGD" at bounding box center [628, 206] width 331 height 36
type input "977.30"
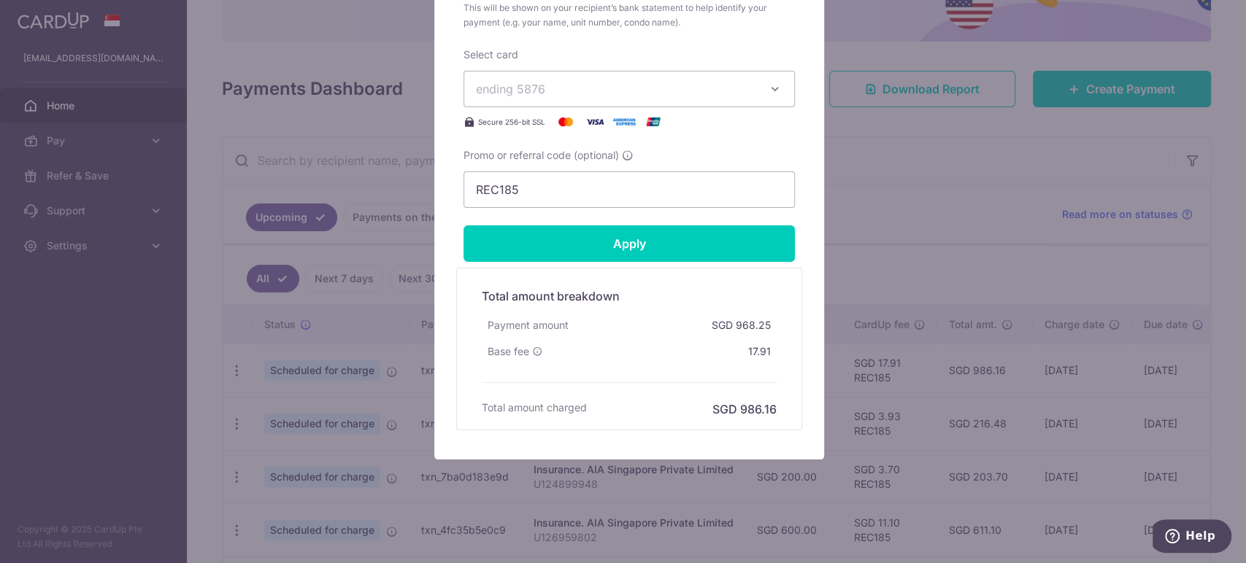
scroll to position [618, 0]
click at [629, 251] on input "Apply" at bounding box center [628, 243] width 331 height 36
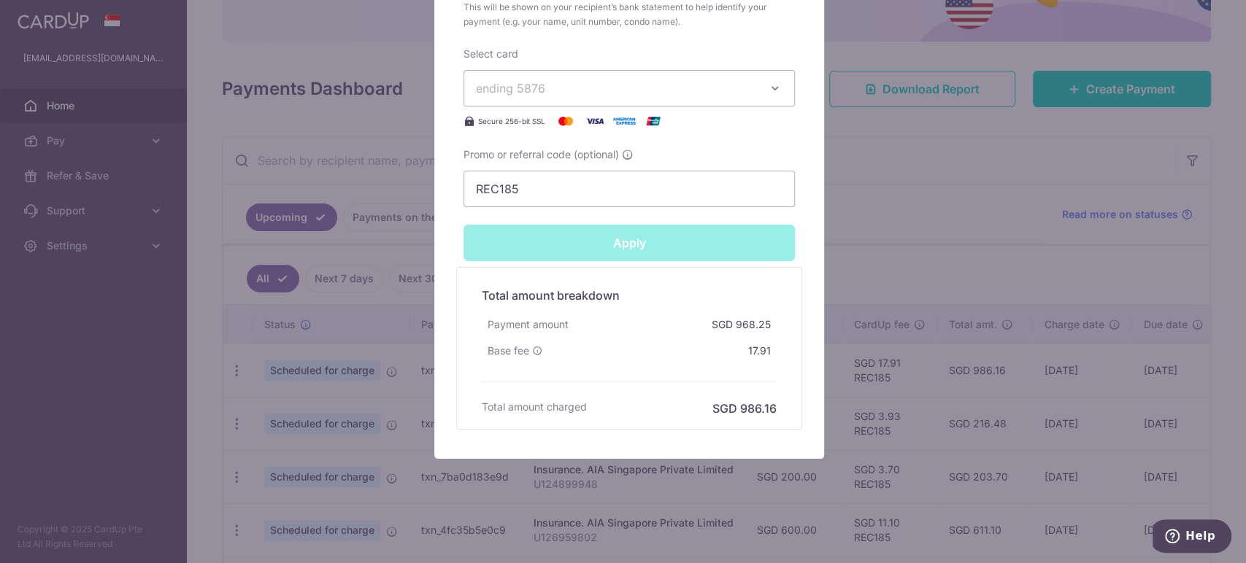
type input "Successfully Applied"
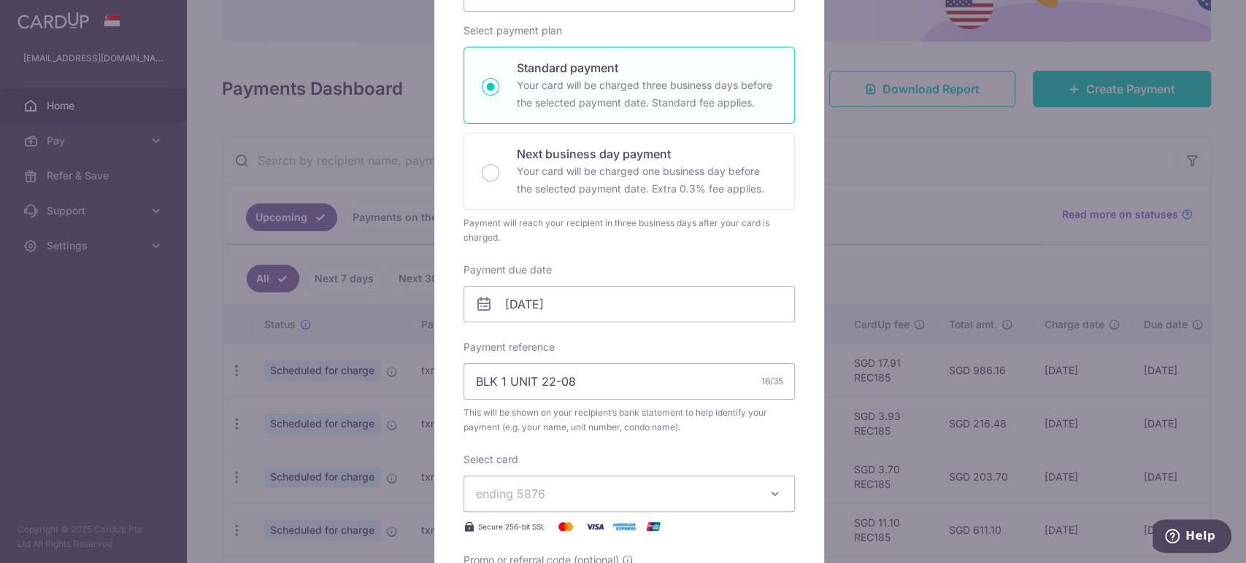
scroll to position [0, 0]
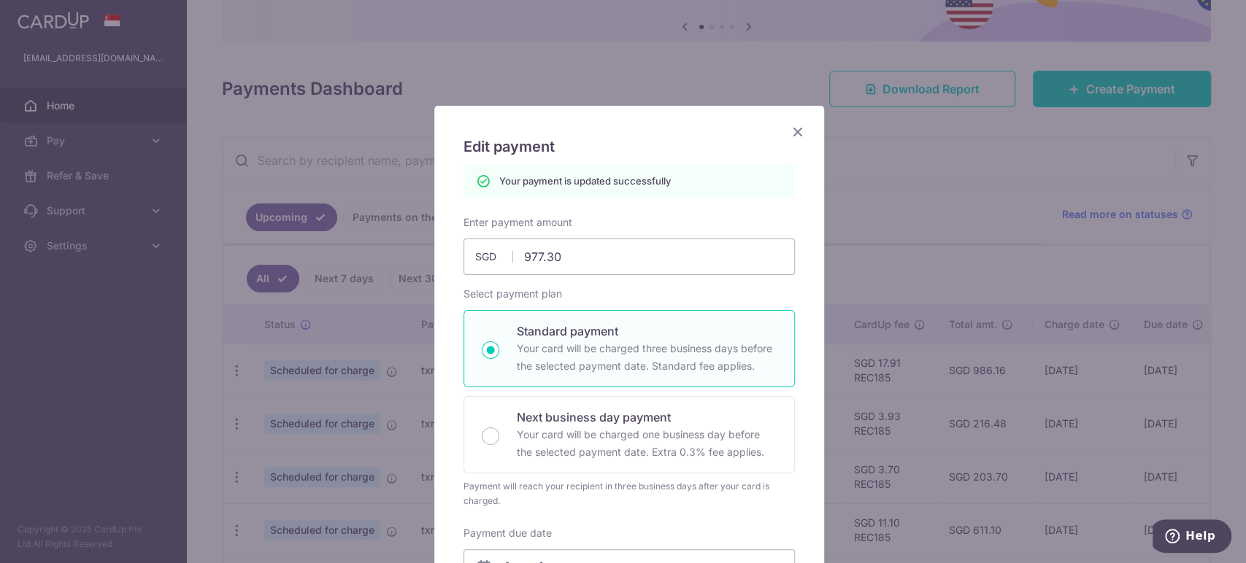
click at [794, 134] on icon "Close" at bounding box center [798, 132] width 18 height 18
